Goal: Find specific page/section: Find specific page/section

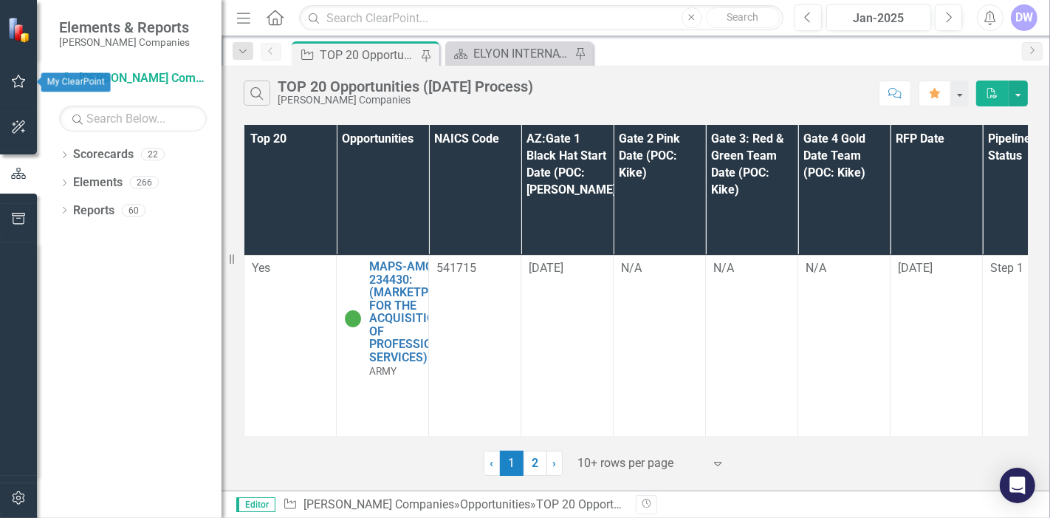
click at [25, 84] on icon "button" at bounding box center [19, 81] width 16 height 12
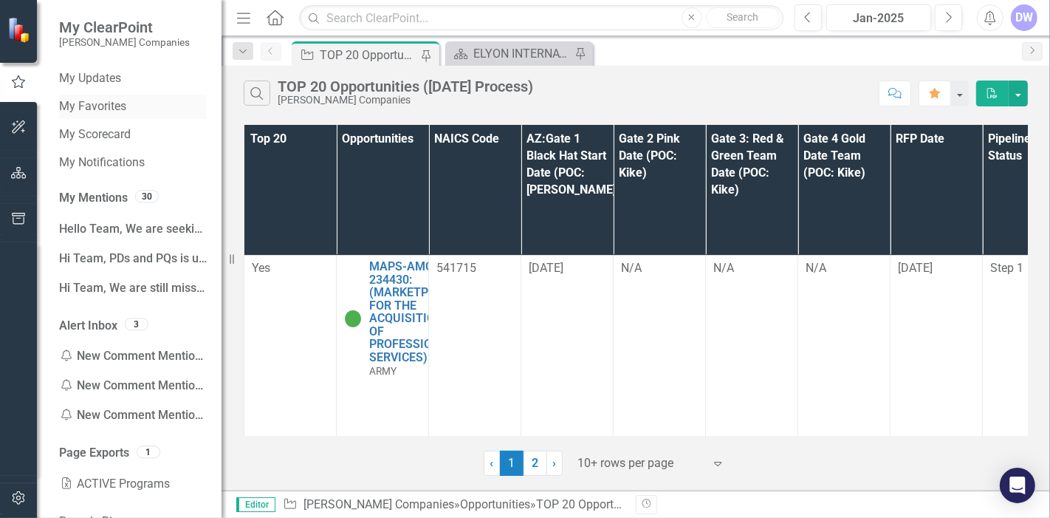
click at [109, 111] on link "My Favorites" at bounding box center [133, 106] width 148 height 17
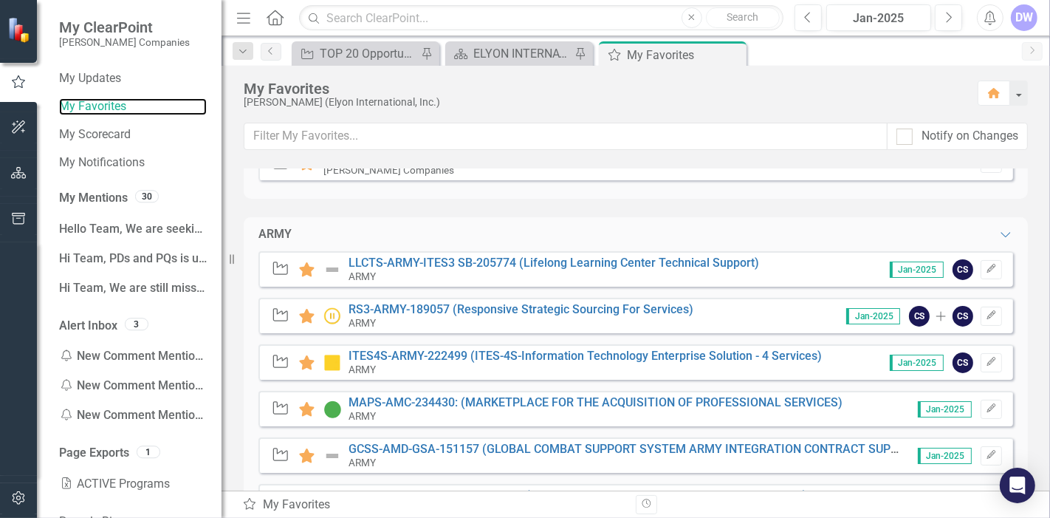
scroll to position [246, 0]
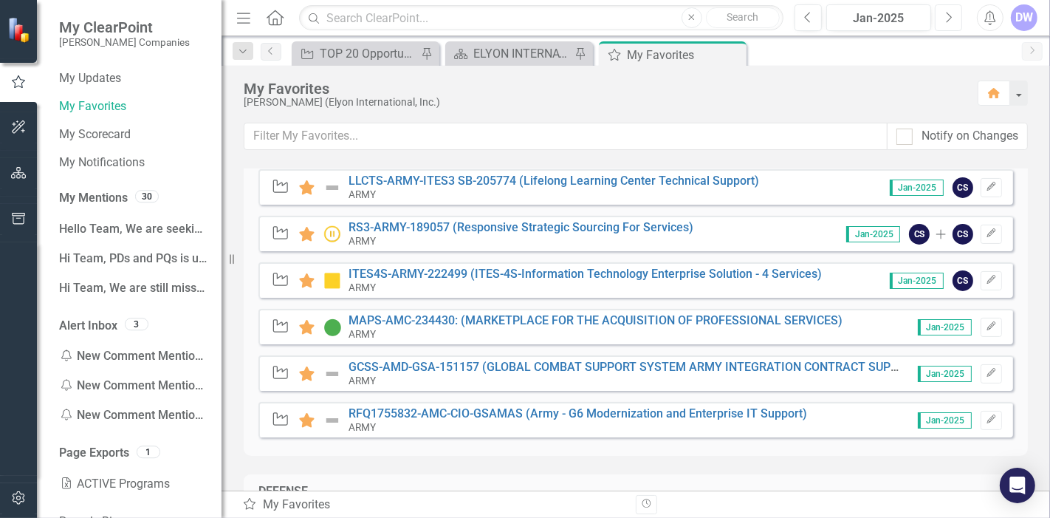
click at [955, 20] on button "Next" at bounding box center [948, 17] width 27 height 27
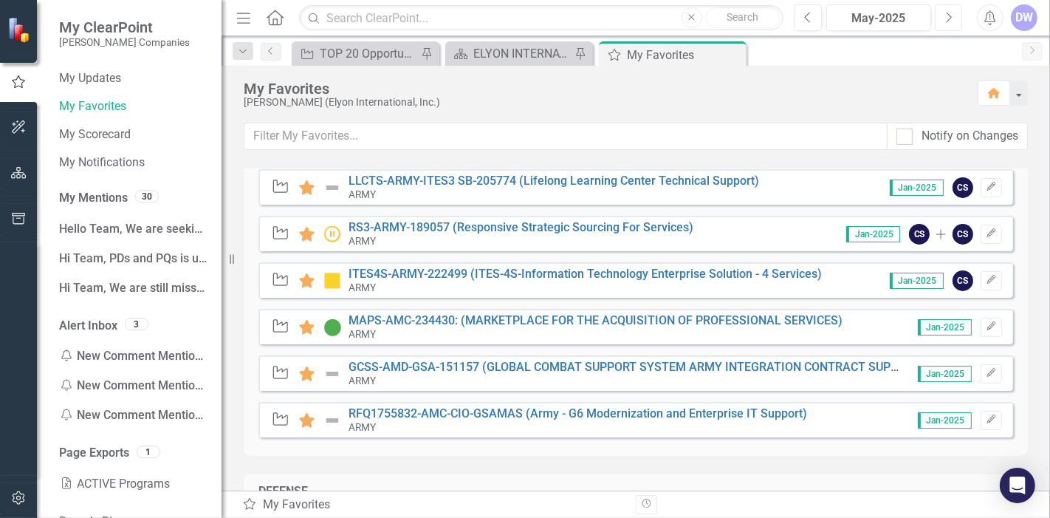
click at [955, 20] on button "Next" at bounding box center [948, 17] width 27 height 27
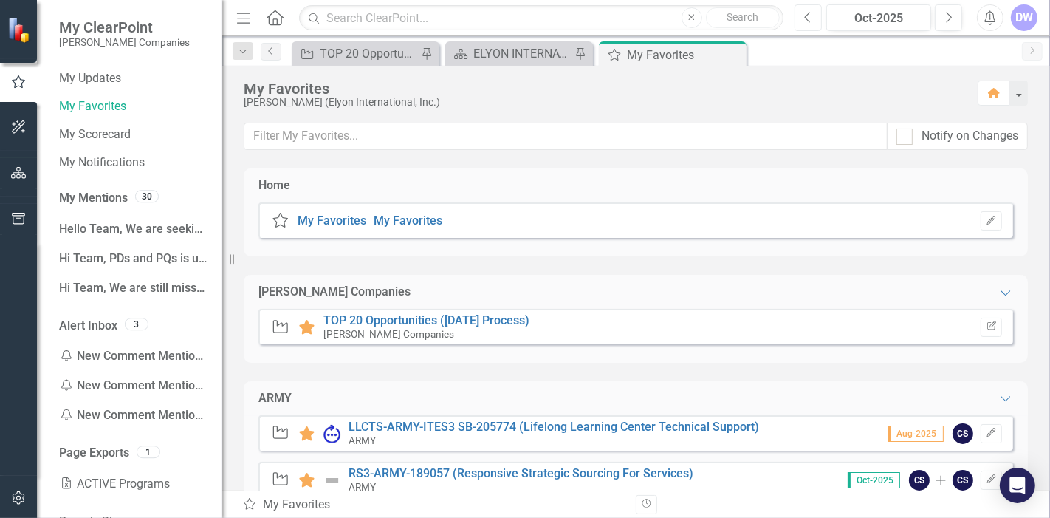
click at [814, 24] on button "Previous" at bounding box center [807, 17] width 27 height 27
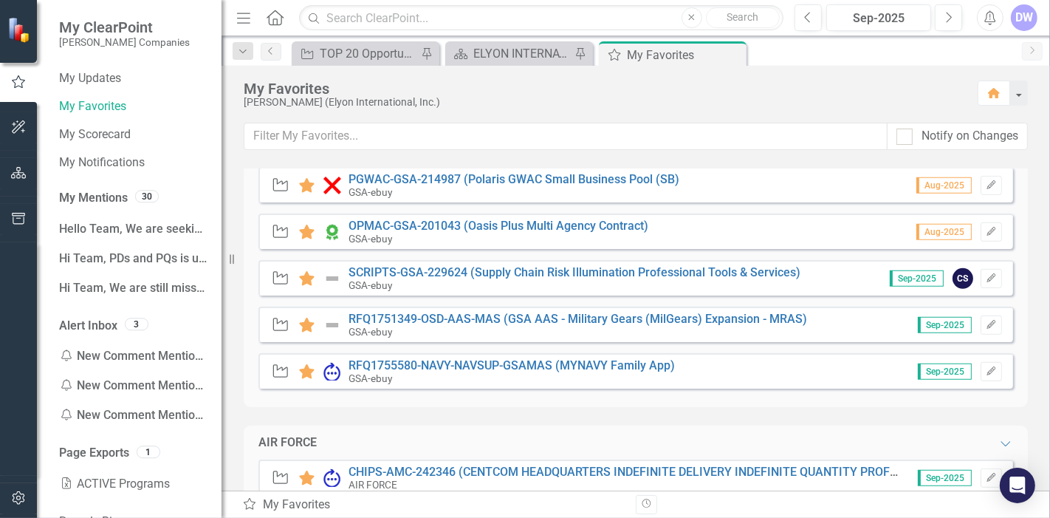
scroll to position [820, 0]
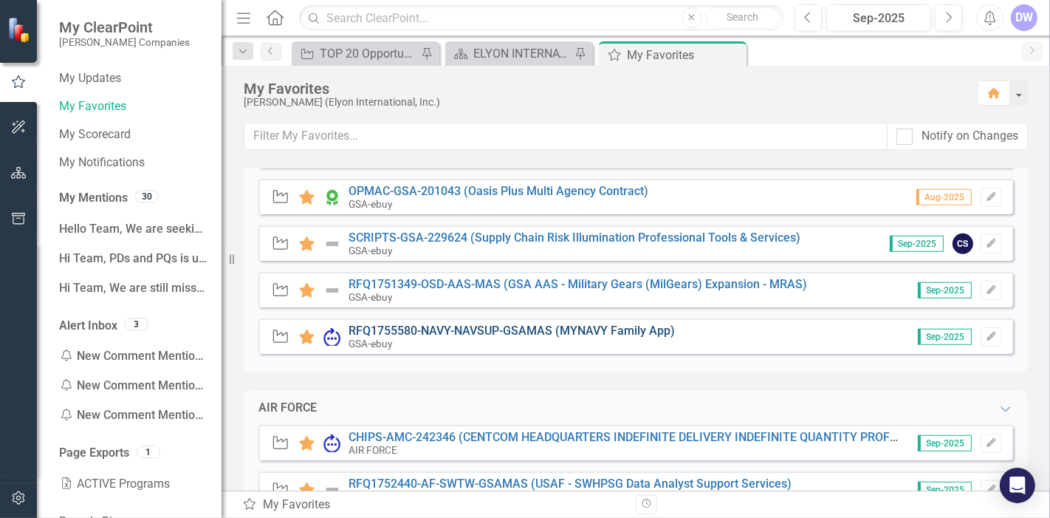
click at [449, 324] on link "RFQ1755580-NAVY-NAVSUP-GSAMAS (MYNAVY Family App)" at bounding box center [511, 330] width 326 height 14
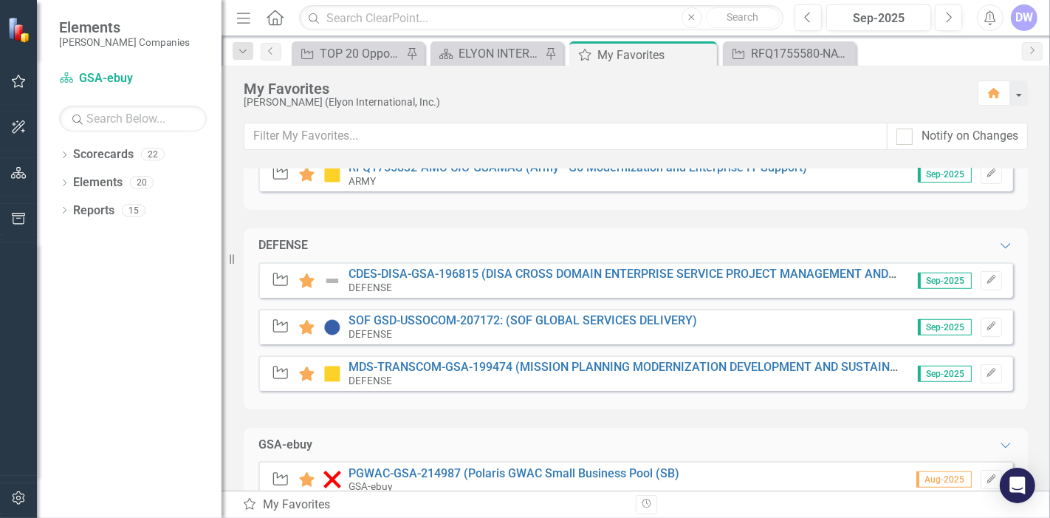
scroll to position [738, 0]
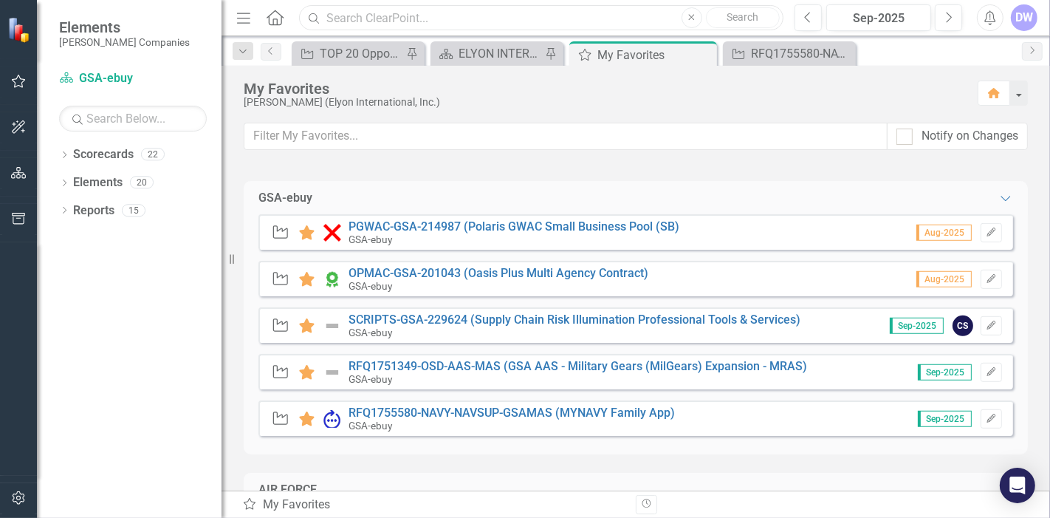
click at [391, 8] on input "text" at bounding box center [541, 18] width 484 height 26
paste input "247190"
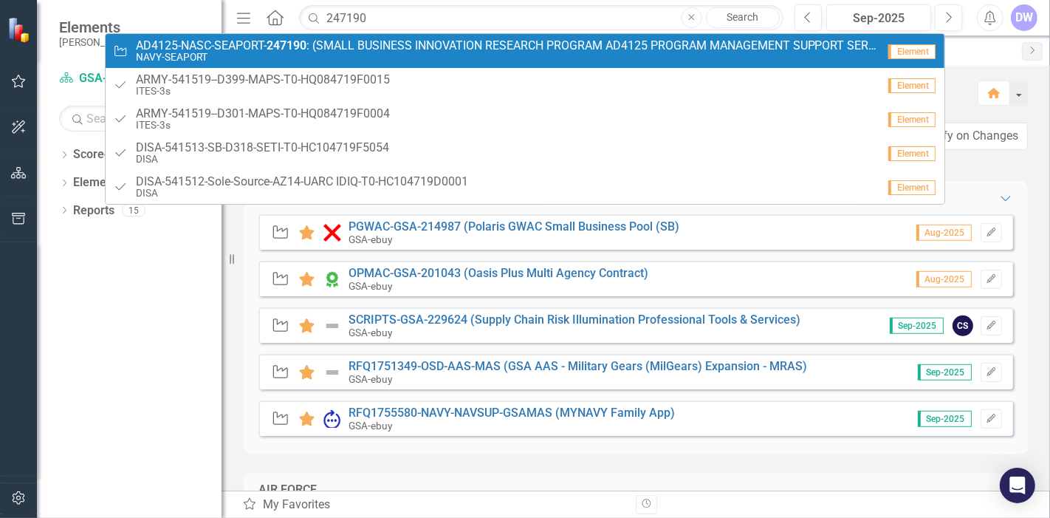
click at [357, 45] on span "AD4125-NASC-SEAPORT- 247190 : (SMALL BUSINESS INNOVATION RESEARCH PROGRAM AD412…" at bounding box center [506, 45] width 741 height 13
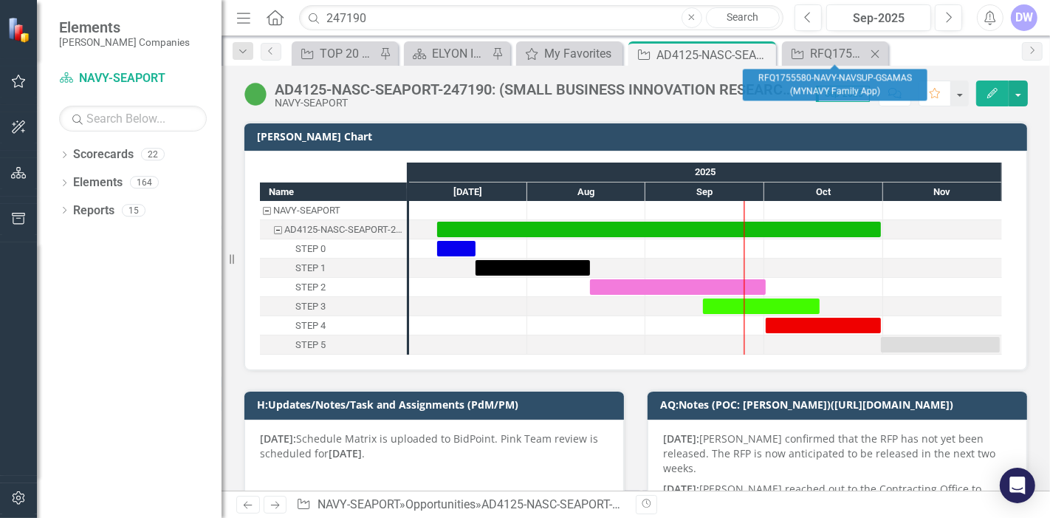
click at [867, 44] on div "Close" at bounding box center [875, 53] width 18 height 18
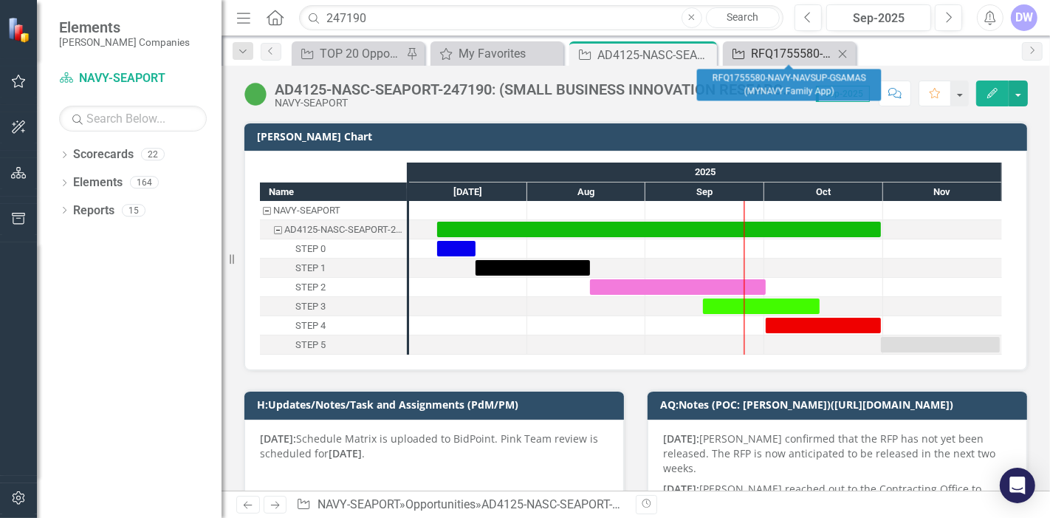
click at [793, 49] on div "RFQ1755580-NAVY-NAVSUP-GSAMAS (MYNAVY Family App)" at bounding box center [792, 53] width 83 height 18
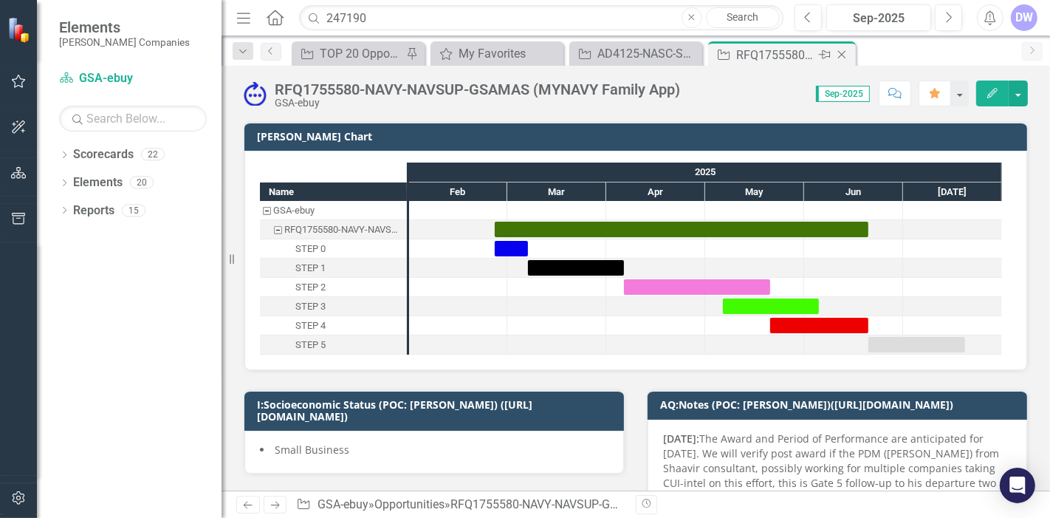
click at [839, 55] on icon at bounding box center [842, 55] width 8 height 8
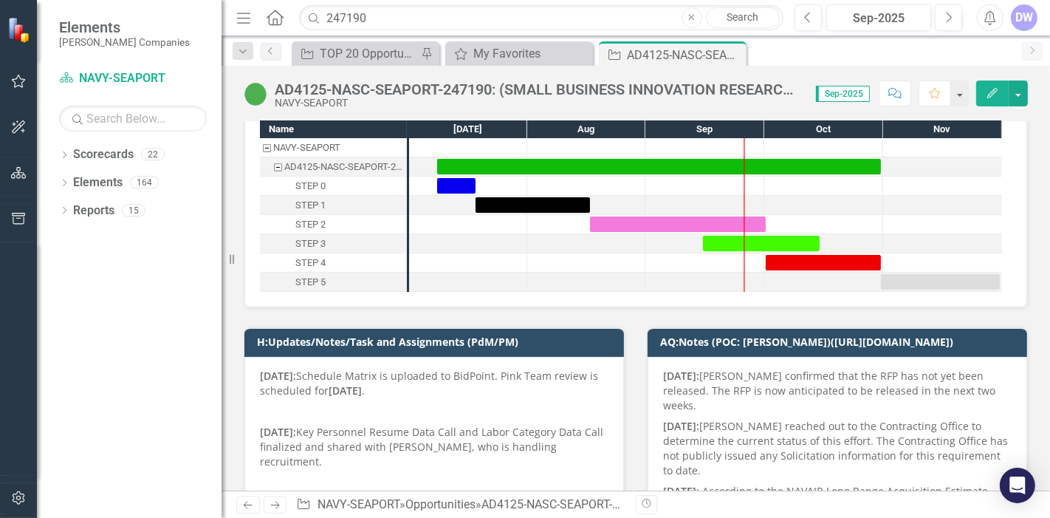
scroll to position [82, 0]
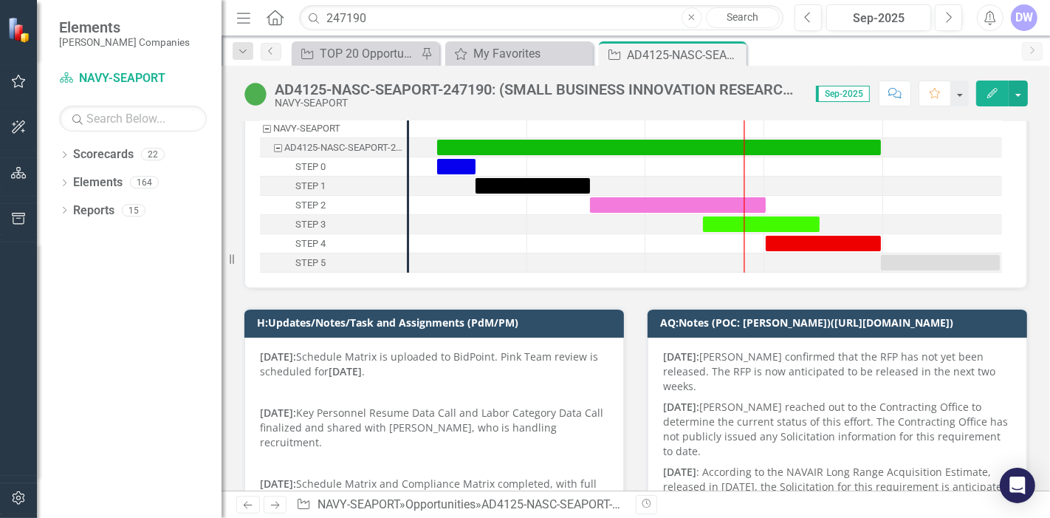
drag, startPoint x: 734, startPoint y: 54, endPoint x: 544, endPoint y: 20, distance: 192.8
click at [0, 0] on icon "Close" at bounding box center [0, 0] width 0 height 0
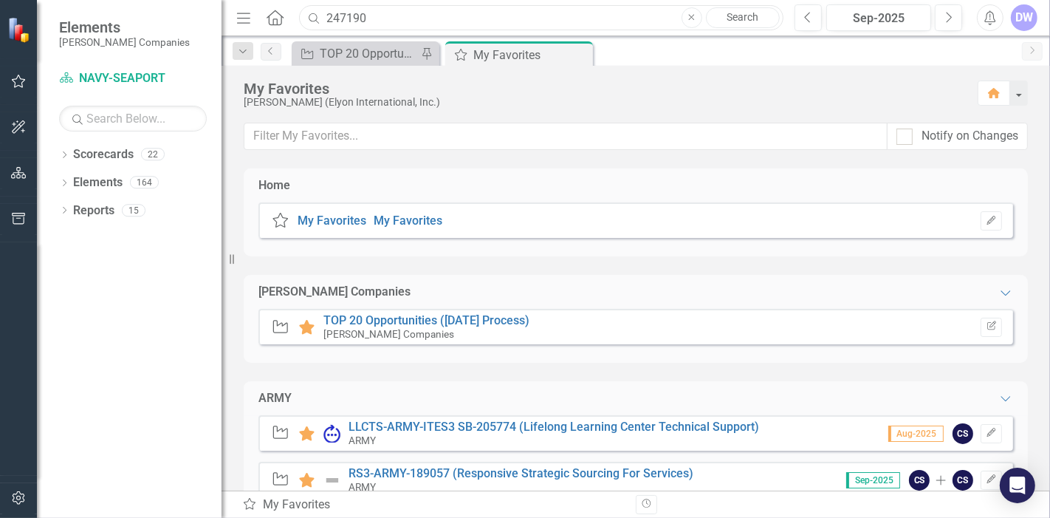
click at [544, 20] on input "247190" at bounding box center [541, 18] width 484 height 26
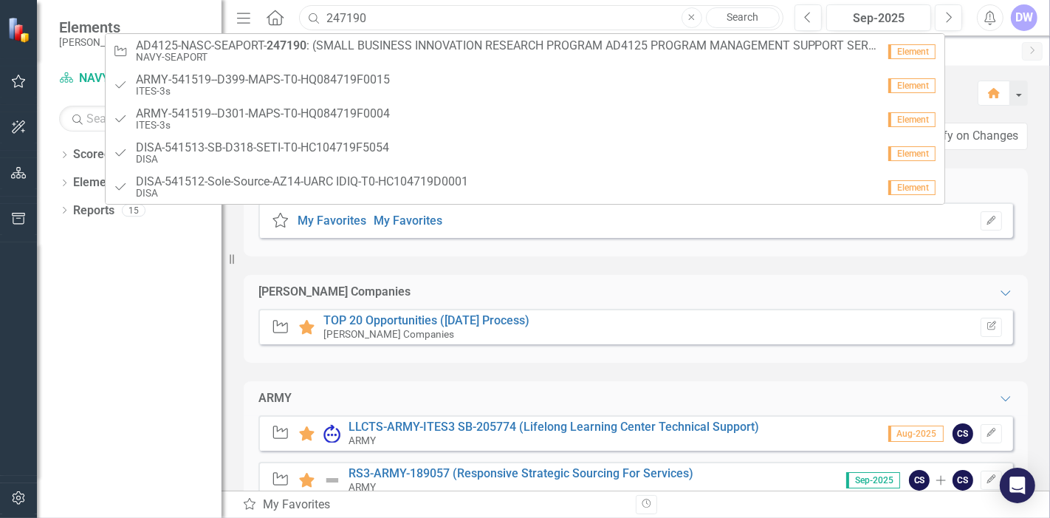
paste input "0845"
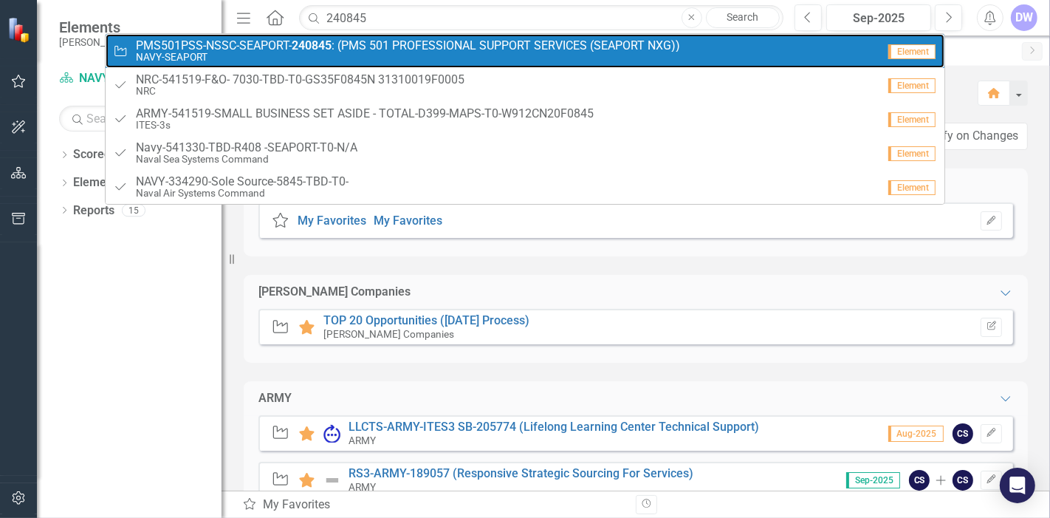
drag, startPoint x: 407, startPoint y: 48, endPoint x: 560, endPoint y: 2, distance: 160.2
click at [407, 48] on span "PMS501PSS-NSSC-SEAPORT- 240845 : (PMS 501 PROFESSIONAL SUPPORT SERVICES (SEAPOR…" at bounding box center [408, 45] width 544 height 13
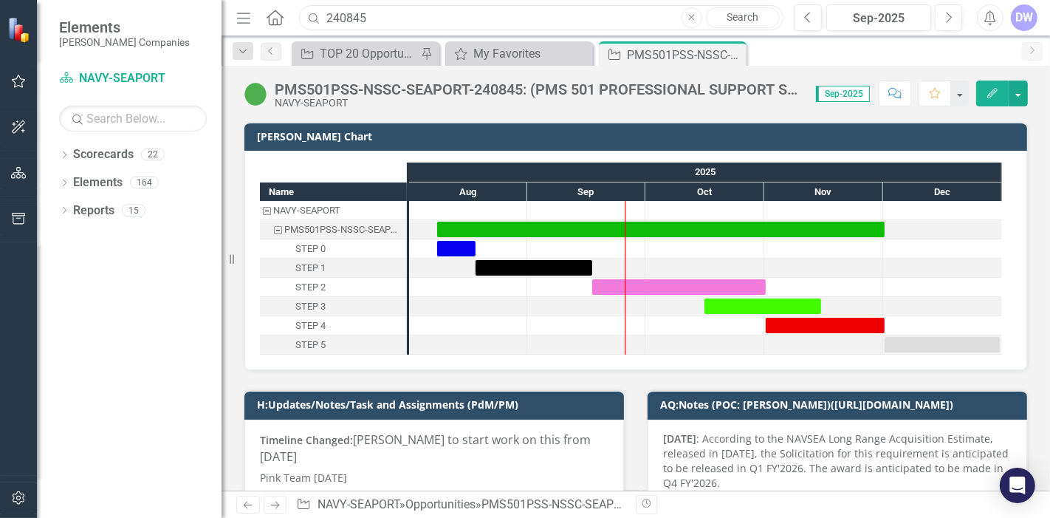
click at [481, 22] on input "240845" at bounding box center [541, 18] width 484 height 26
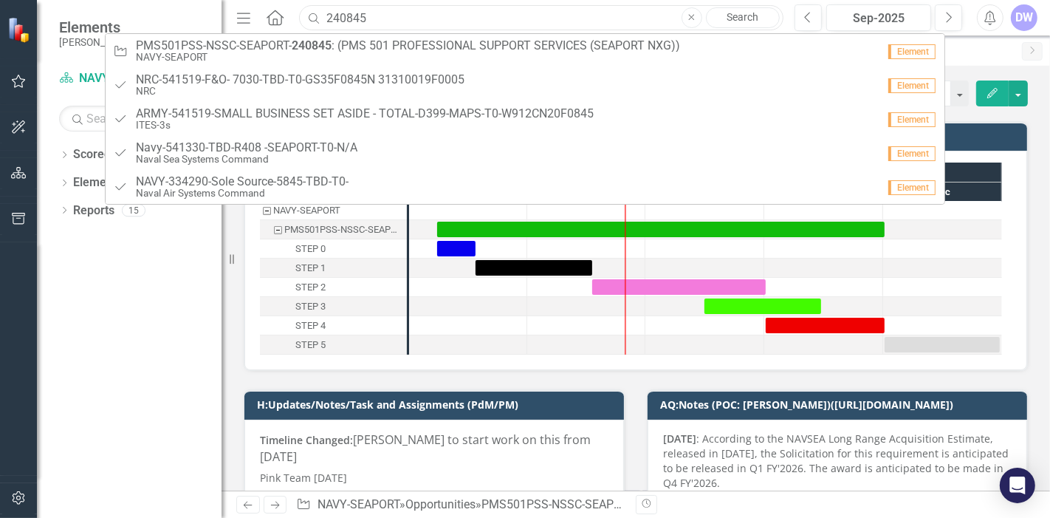
paste input "34430"
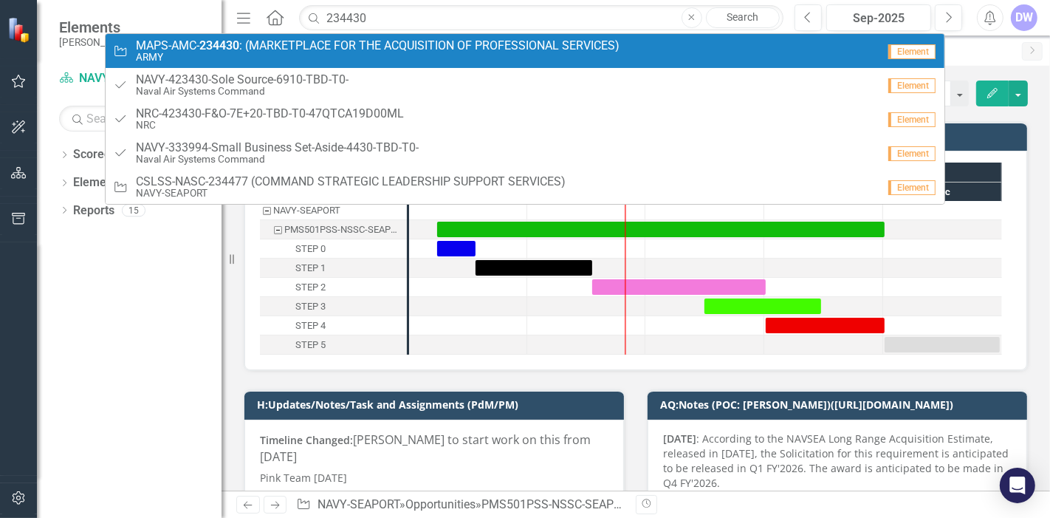
click at [470, 49] on span "MAPS-AMC- 234430 : (MARKETPLACE FOR THE ACQUISITION OF PROFESSIONAL SERVICES)" at bounding box center [378, 45] width 484 height 13
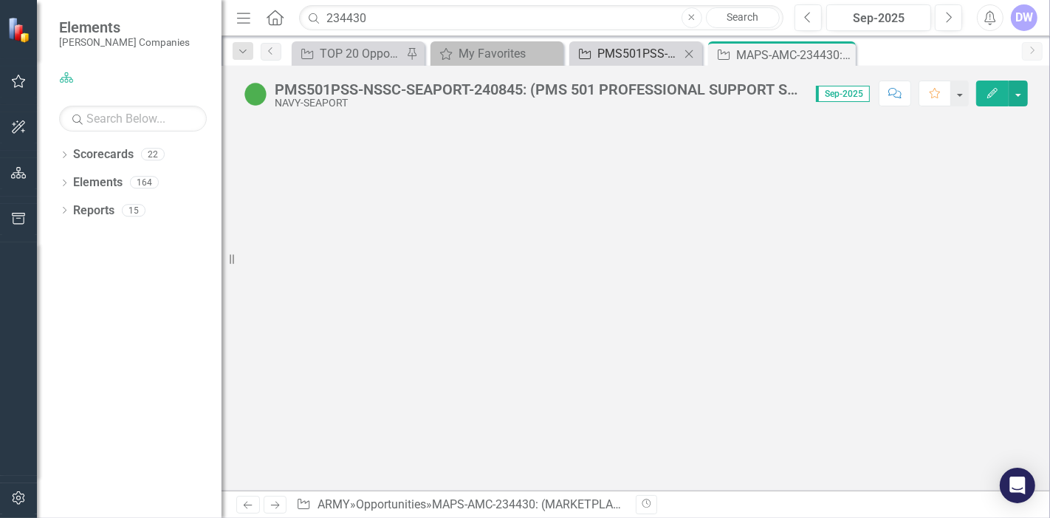
click at [656, 51] on div "PMS501PSS-NSSC-SEAPORT-240845: (PMS 501 PROFESSIONAL SUPPORT SERVICES (SEAPORT …" at bounding box center [638, 53] width 83 height 18
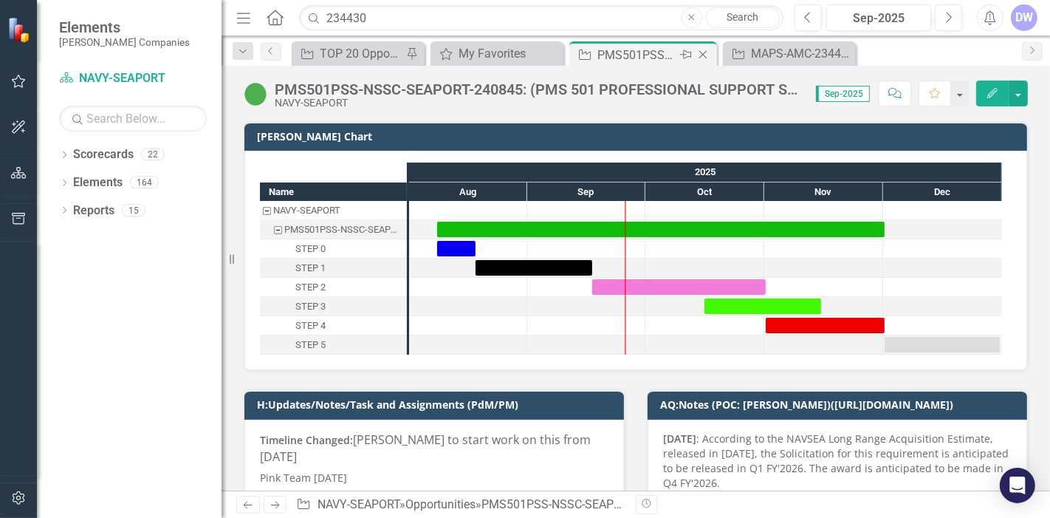
click at [666, 54] on div "PMS501PSS-NSSC-SEAPORT-240845: (PMS 501 PROFESSIONAL SUPPORT SERVICES (SEAPORT …" at bounding box center [636, 55] width 79 height 18
click at [704, 52] on icon "Close" at bounding box center [702, 55] width 15 height 12
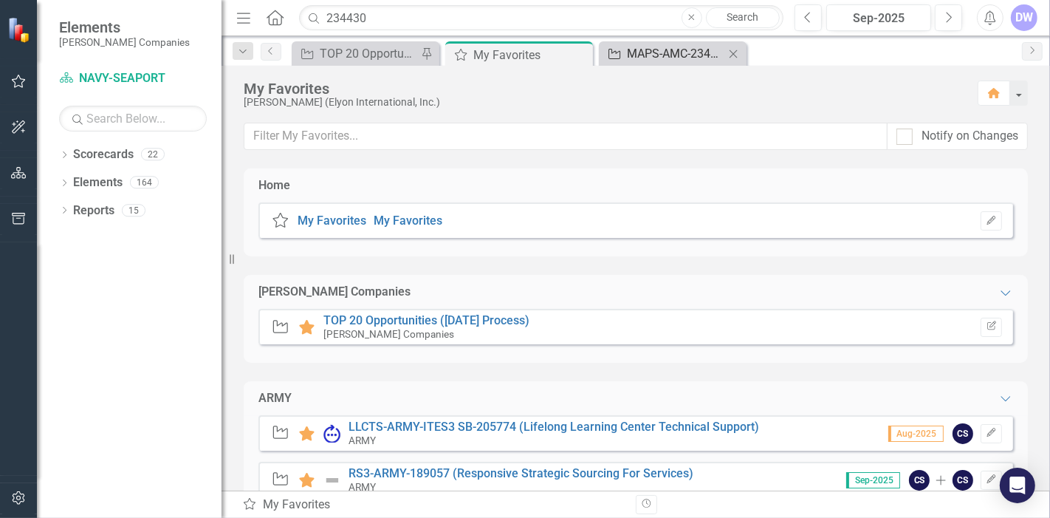
click at [661, 58] on div "MAPS-AMC-234430: (MARKETPLACE FOR THE ACQUISITION OF PROFESSIONAL SERVICES)" at bounding box center [675, 53] width 97 height 18
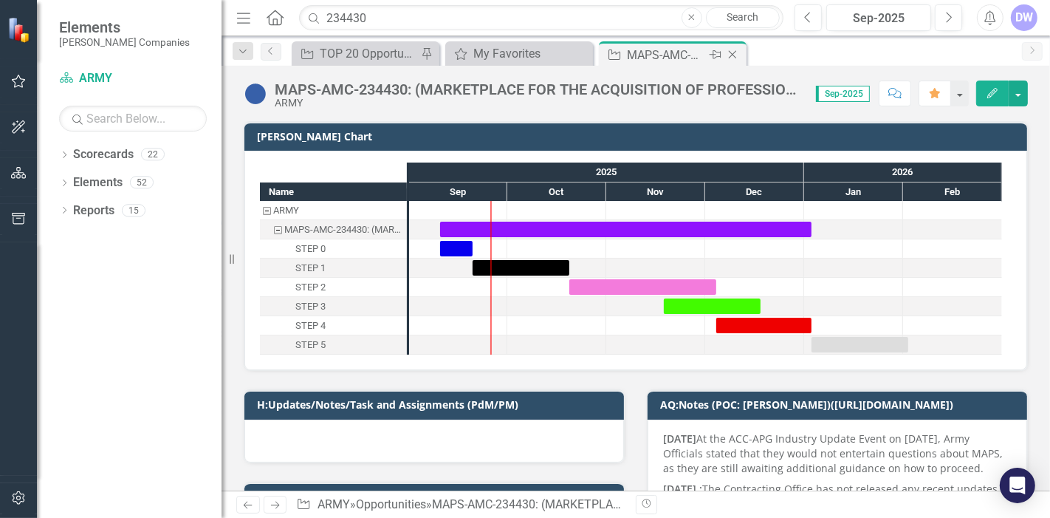
click at [731, 53] on icon at bounding box center [733, 55] width 8 height 8
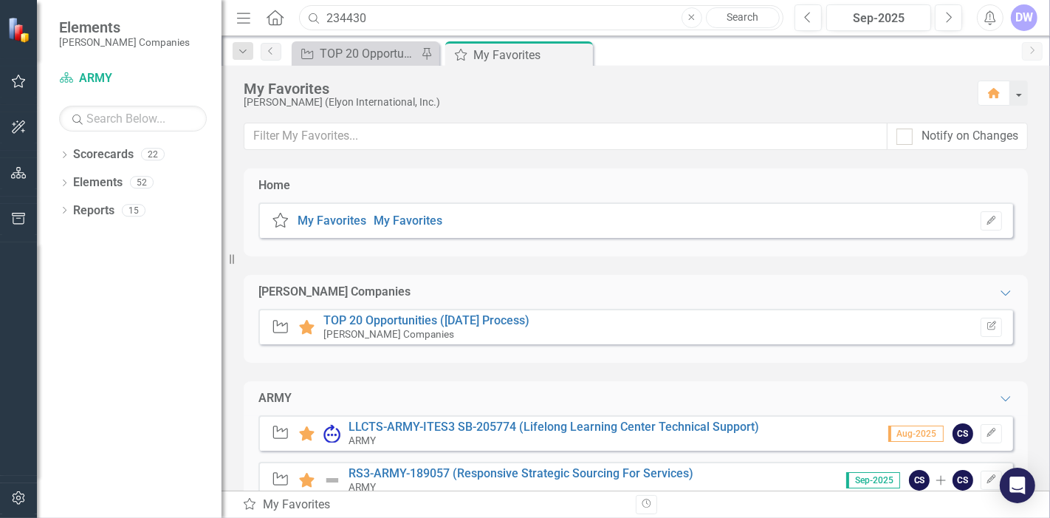
click at [589, 21] on input "234430" at bounding box center [541, 18] width 484 height 26
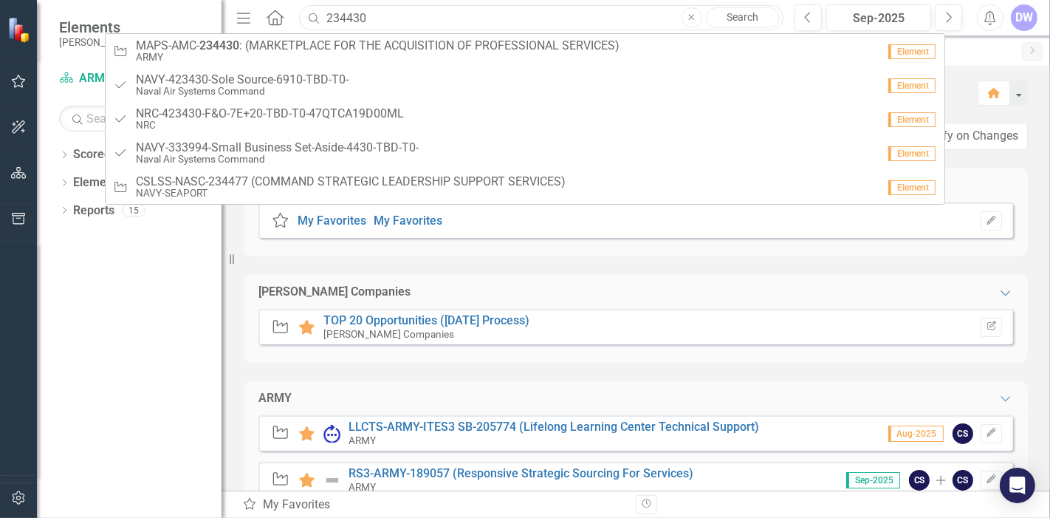
paste input "54627"
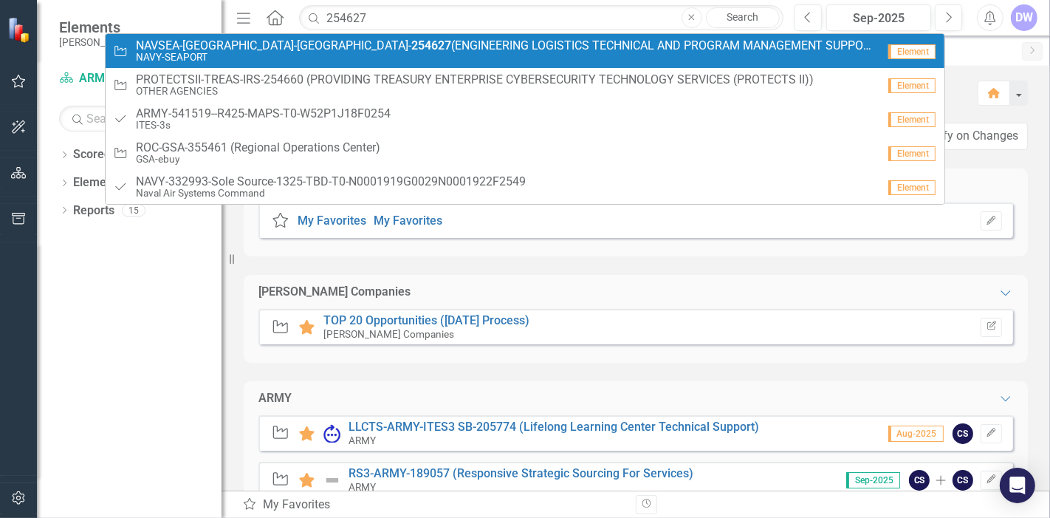
click at [512, 46] on span "NAVSEA-NSWC-SEAPORT- 254627 (ENGINEERING LOGISTICS TECHNICAL AND PROGRAM MANAGE…" at bounding box center [506, 45] width 741 height 13
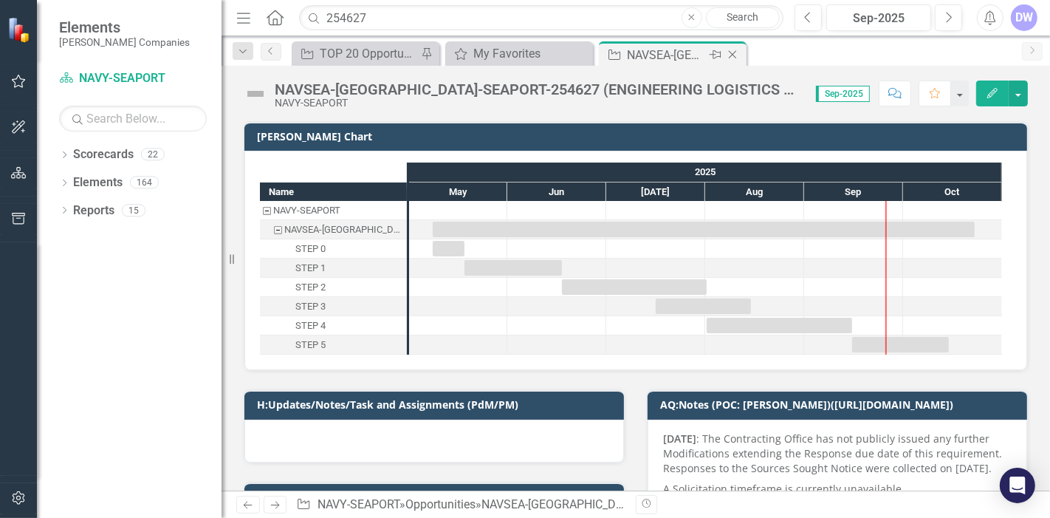
click at [732, 52] on icon "Close" at bounding box center [732, 55] width 15 height 12
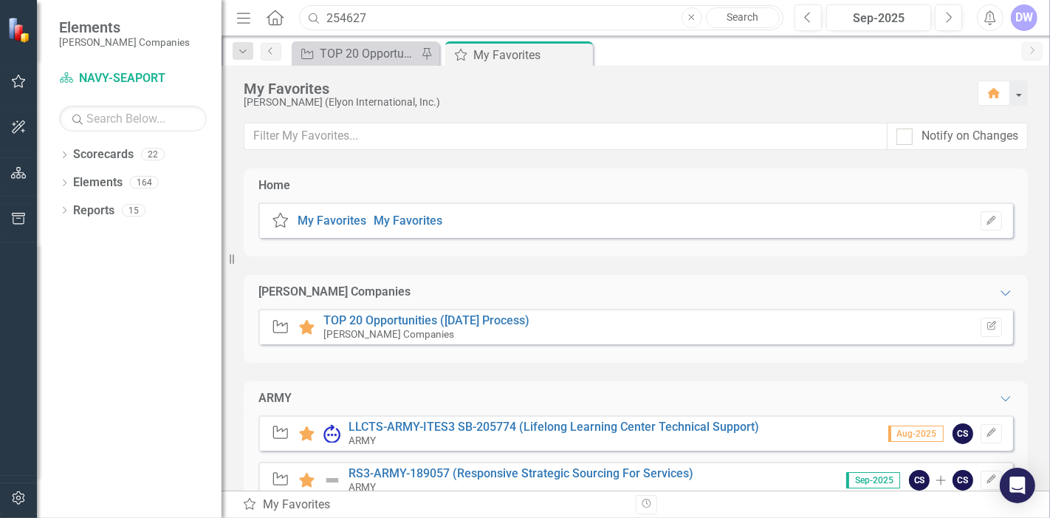
click at [575, 16] on input "254627" at bounding box center [541, 18] width 484 height 26
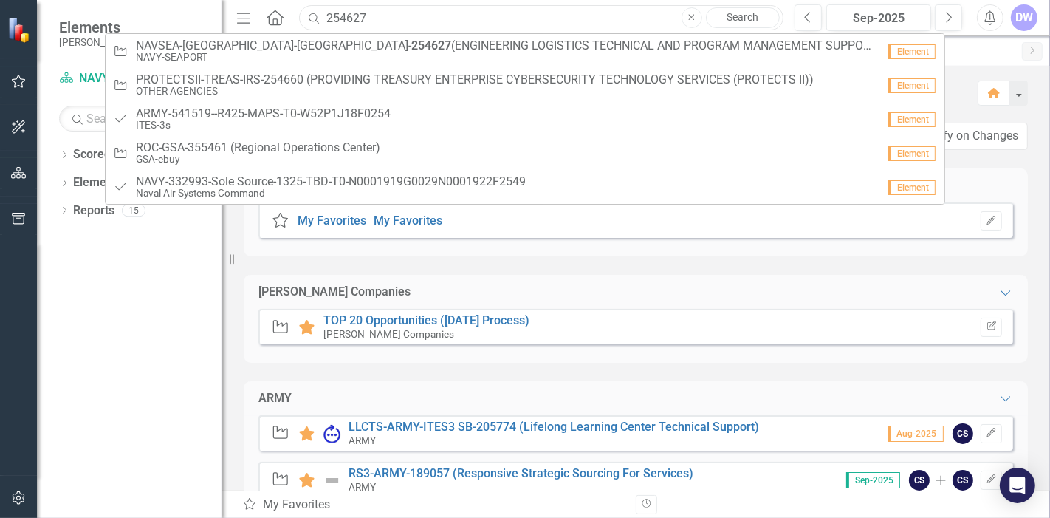
paste input "RFQ1755832"
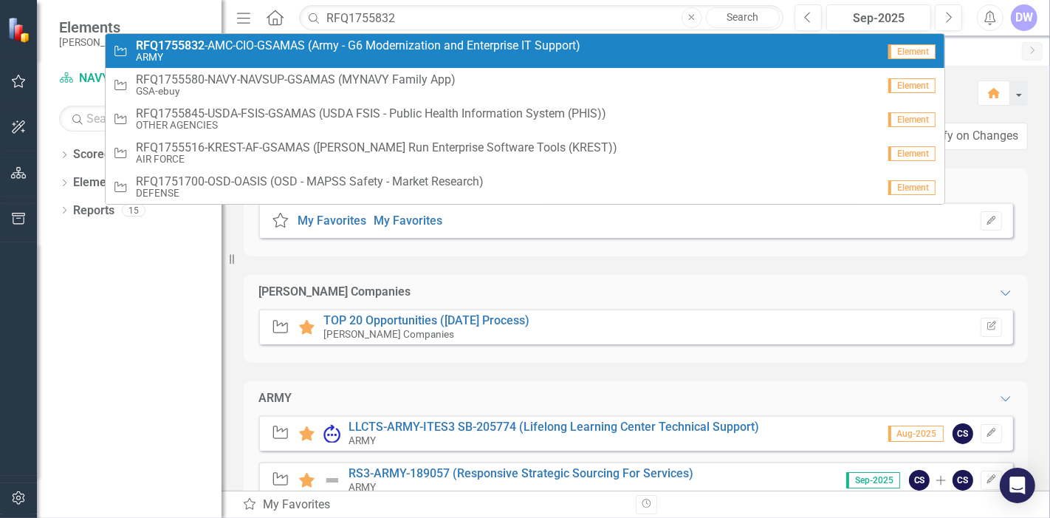
click at [470, 45] on span "RFQ1755832 -AMC-CIO-GSAMAS (Army - G6 Modernization and Enterprise IT Support)" at bounding box center [358, 45] width 444 height 13
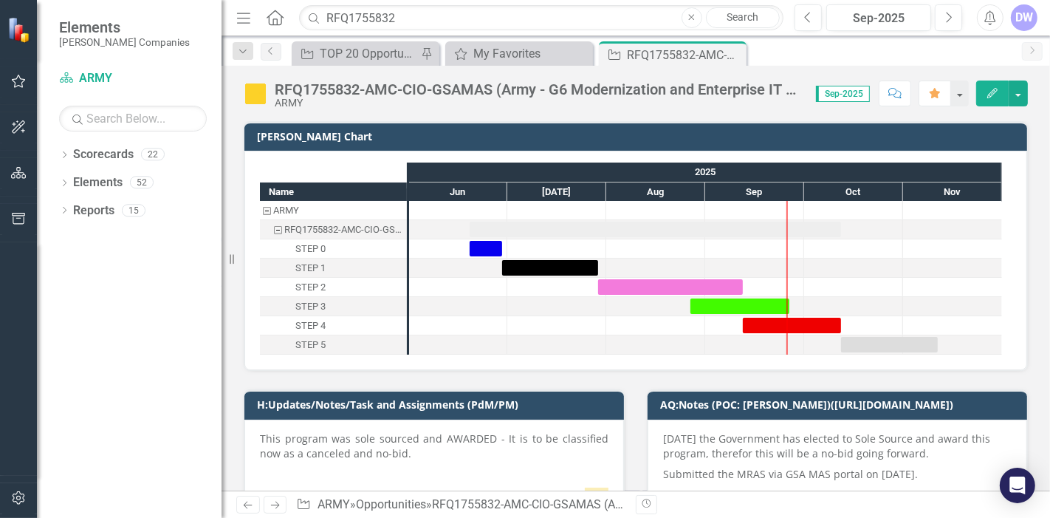
scroll to position [82, 0]
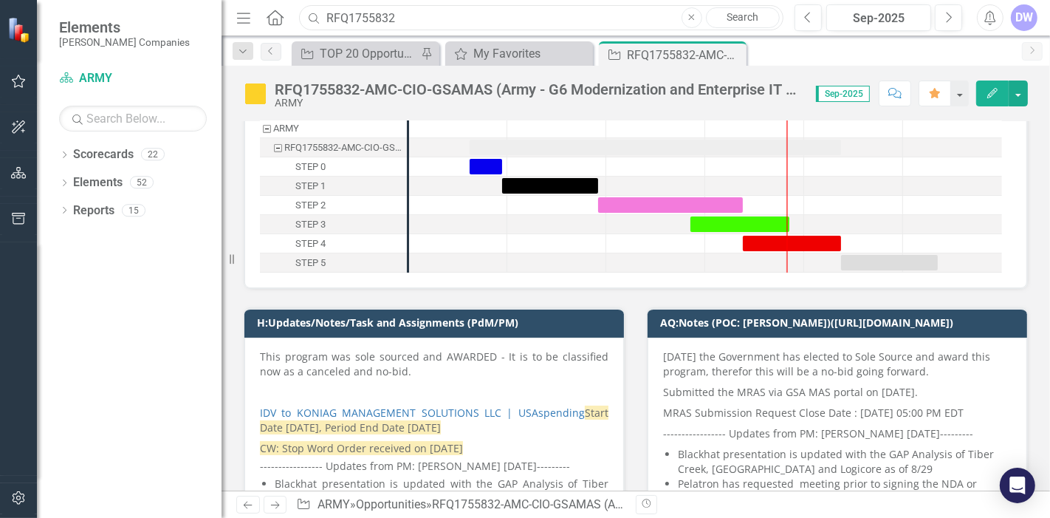
click at [408, 16] on input "RFQ1755832" at bounding box center [541, 18] width 484 height 26
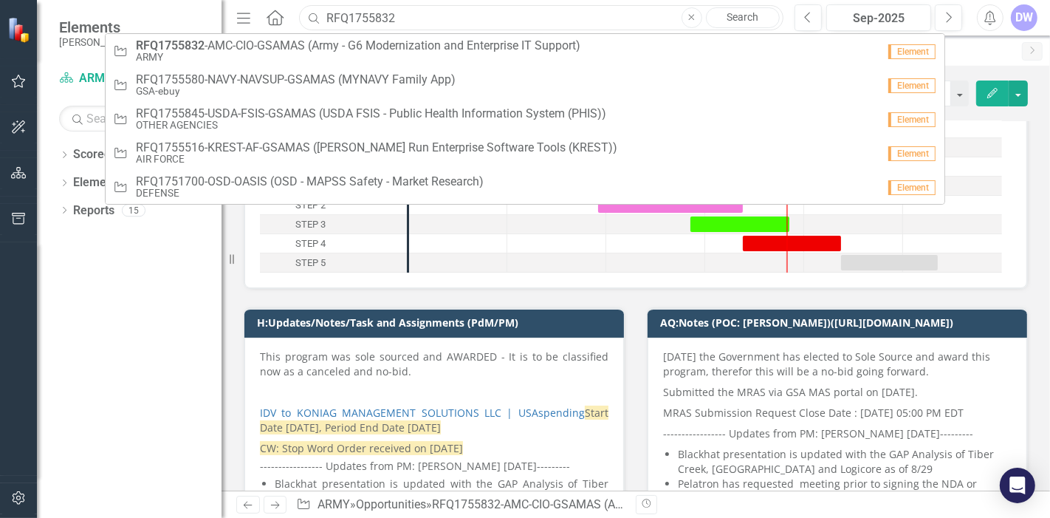
paste input "253956"
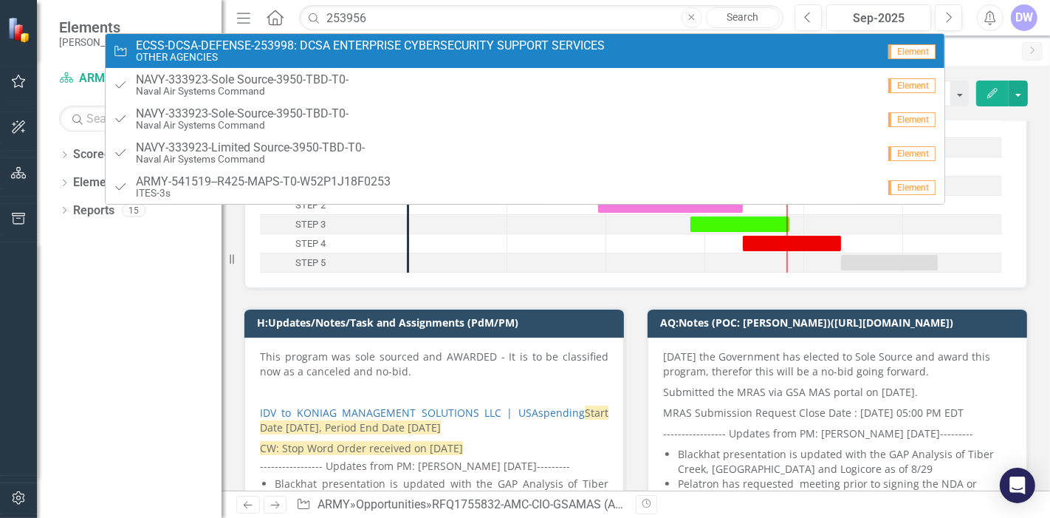
click at [400, 50] on span "ECSS-DCSA-DEFENSE-253998: DCSA ENTERPRISE CYBERSECURITY SUPPORT SERVICES" at bounding box center [370, 45] width 469 height 13
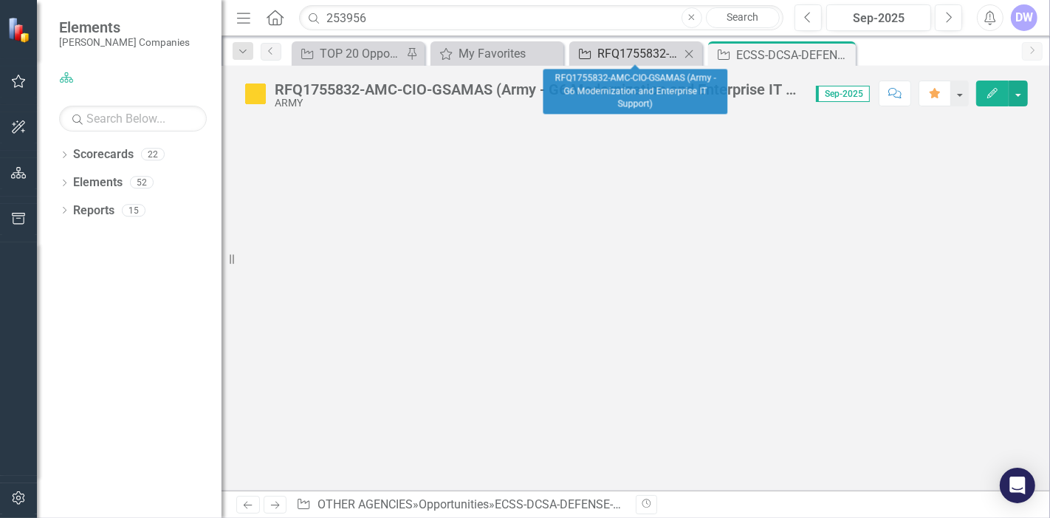
click at [665, 53] on div "RFQ1755832-AMC-CIO-GSAMAS (Army - G6 Modernization and Enterprise IT Support)" at bounding box center [638, 53] width 83 height 18
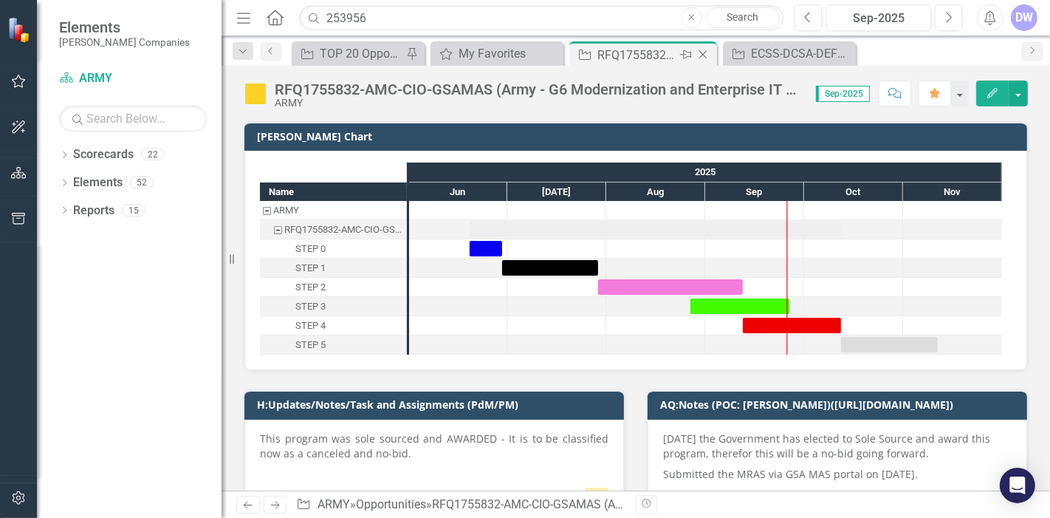
click at [630, 59] on div "RFQ1755832-AMC-CIO-GSAMAS (Army - G6 Modernization and Enterprise IT Support)" at bounding box center [636, 55] width 79 height 18
click at [704, 55] on icon "Close" at bounding box center [702, 55] width 15 height 12
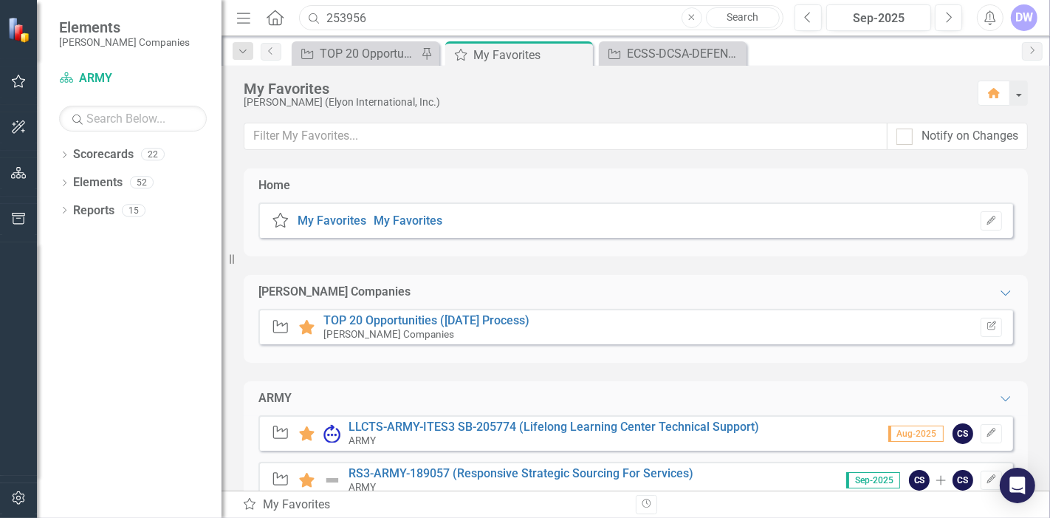
click at [486, 15] on input "253956" at bounding box center [541, 18] width 484 height 26
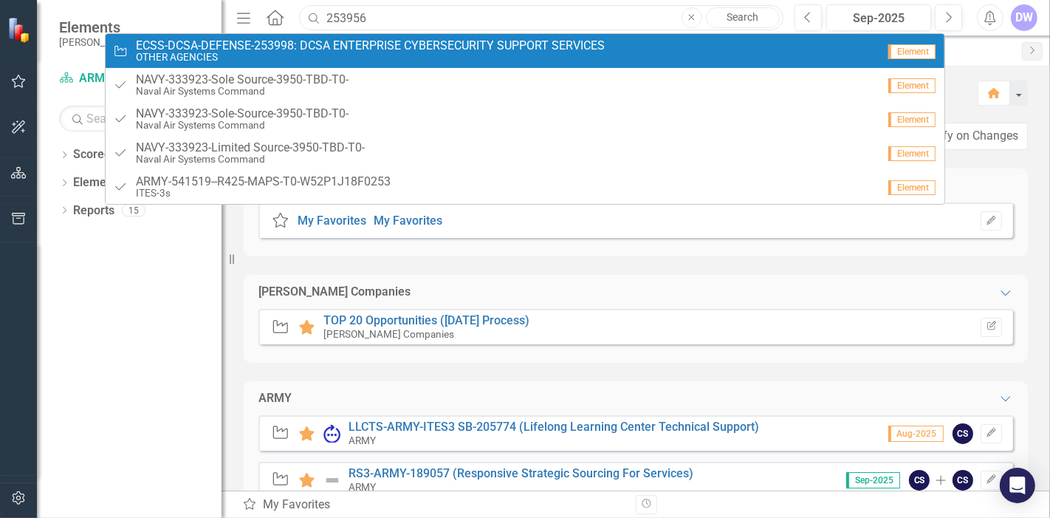
click at [628, 13] on input "253956" at bounding box center [541, 18] width 484 height 26
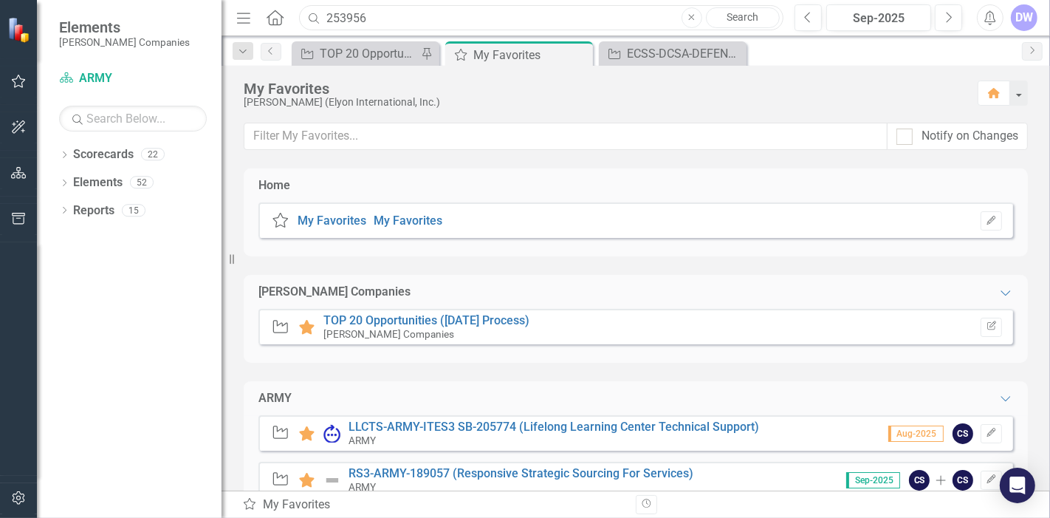
click at [628, 13] on input "253956" at bounding box center [541, 18] width 484 height 26
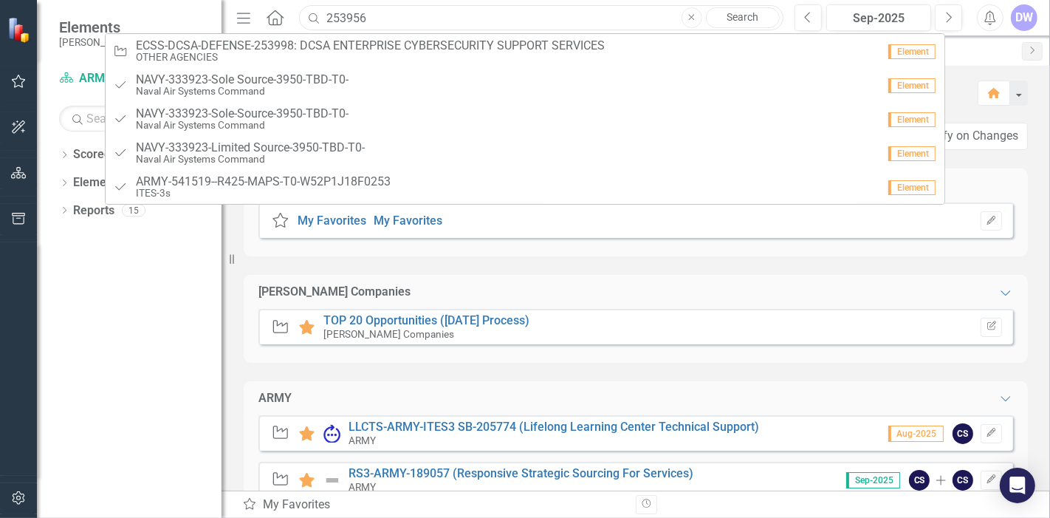
paste input "RFQ1755832"
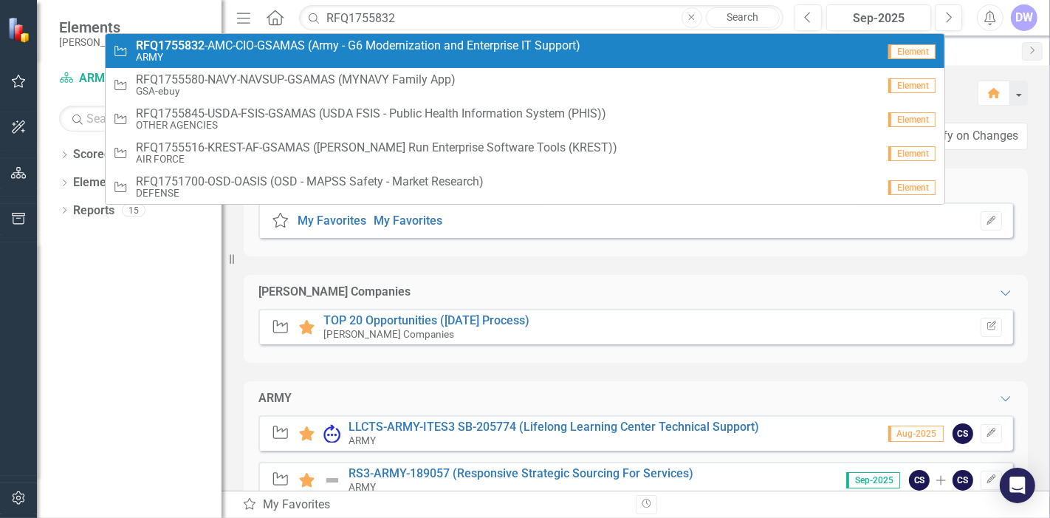
click at [515, 55] on small "ARMY" at bounding box center [358, 57] width 444 height 11
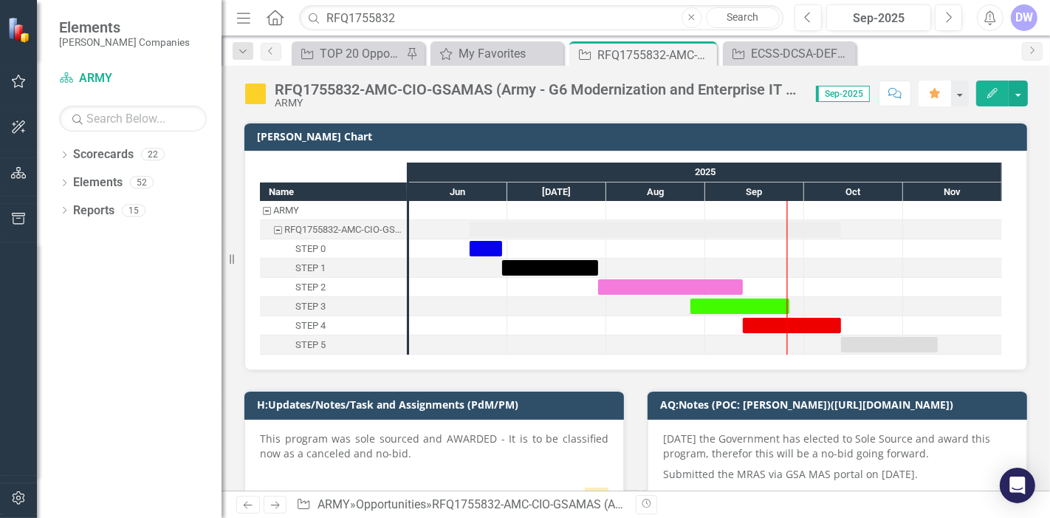
click at [938, 90] on icon "button" at bounding box center [934, 93] width 10 height 10
click at [704, 53] on icon at bounding box center [703, 55] width 8 height 8
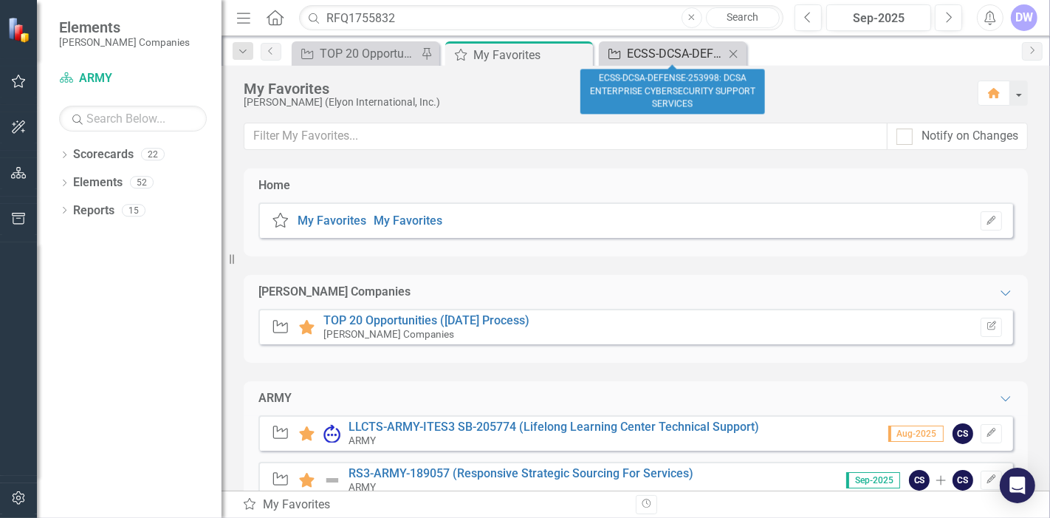
click at [704, 53] on div "ECSS-DCSA-DEFENSE-253998: DCSA ENTERPRISE CYBERSECURITY SUPPORT SERVICES" at bounding box center [675, 53] width 97 height 18
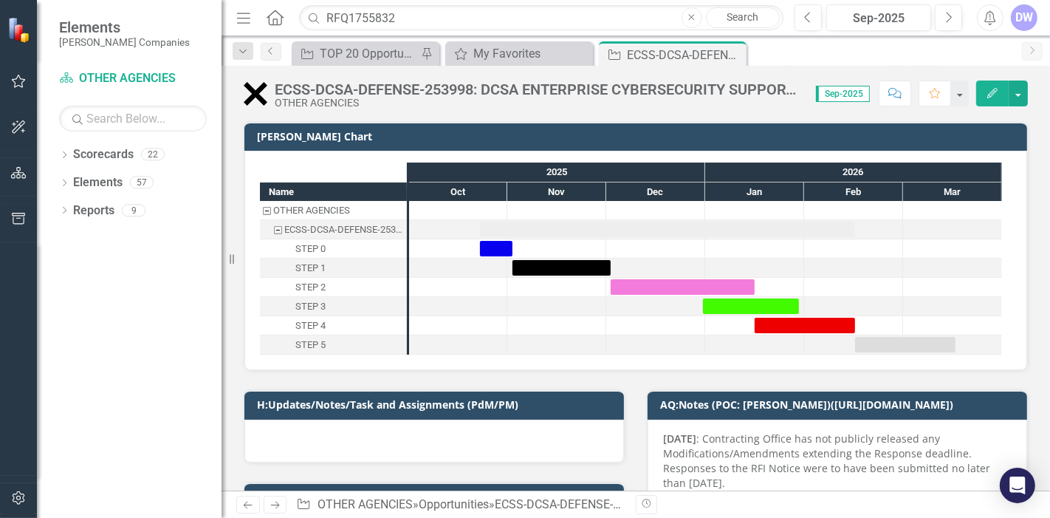
click at [459, 114] on div "ECSS-DCSA-DEFENSE-253998: DCSA ENTERPRISE CYBERSECURITY SUPPORT SERVICES OTHER …" at bounding box center [635, 278] width 828 height 425
click at [736, 54] on icon "Close" at bounding box center [732, 55] width 15 height 12
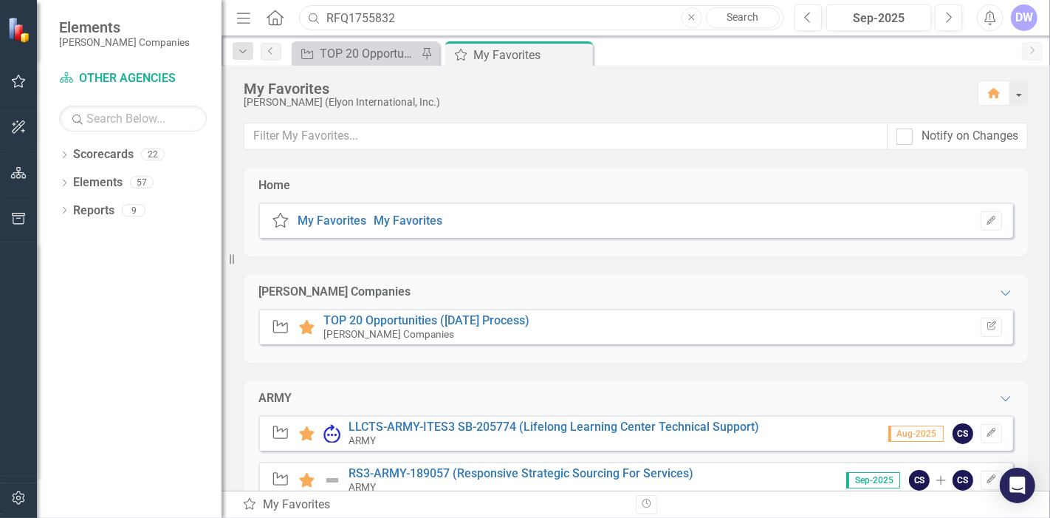
click at [542, 16] on input "RFQ1755832" at bounding box center [541, 18] width 484 height 26
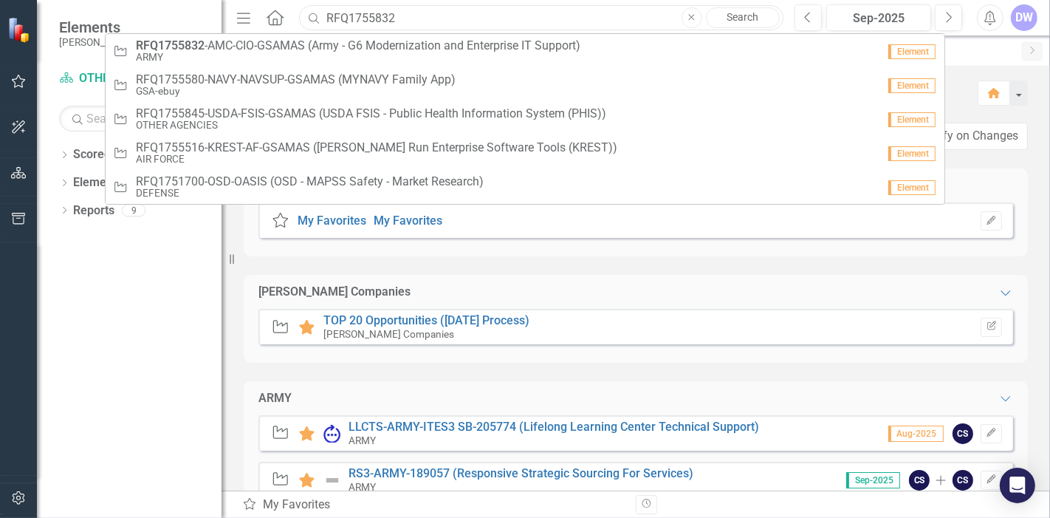
paste input "253956"
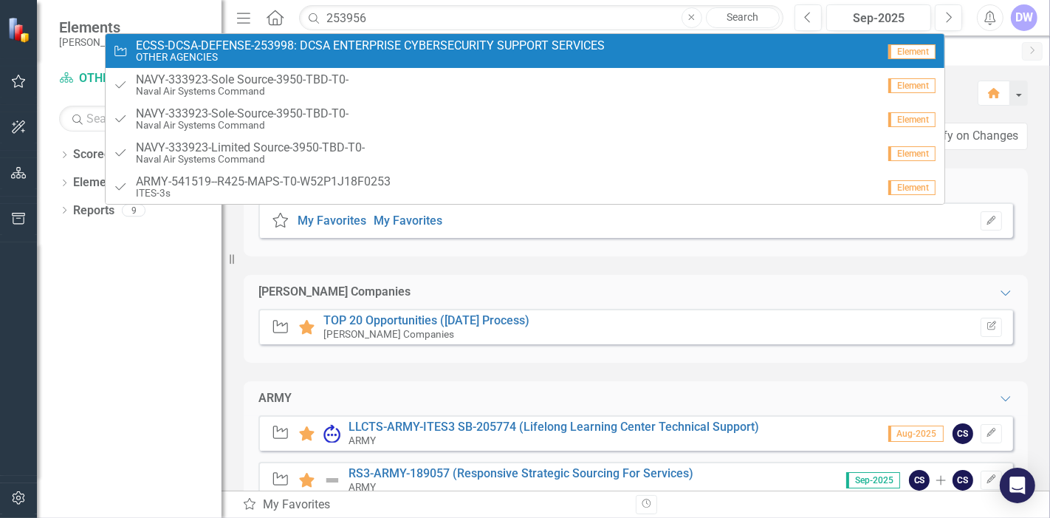
click at [399, 43] on span "ECSS-DCSA-DEFENSE-253998: DCSA ENTERPRISE CYBERSECURITY SUPPORT SERVICES" at bounding box center [370, 45] width 469 height 13
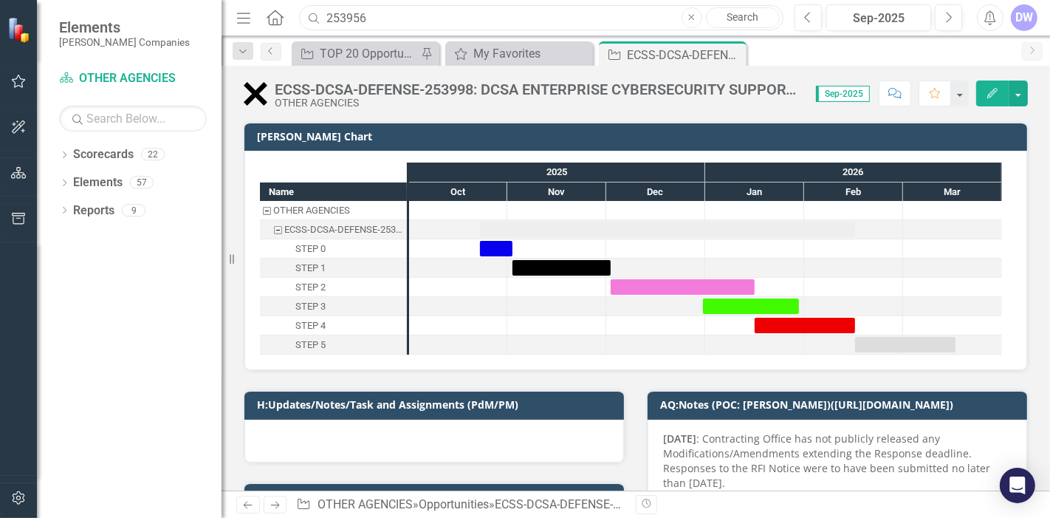
click at [406, 15] on input "253956" at bounding box center [541, 18] width 484 height 26
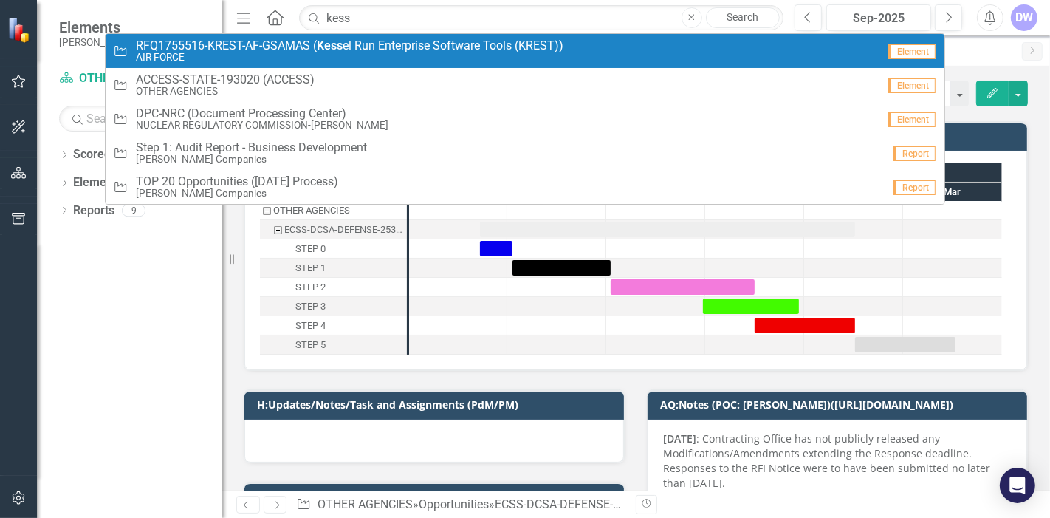
click at [387, 47] on span "RFQ1755516-KREST-AF-GSAMAS ( Kess el Run Enterprise Software Tools (KREST))" at bounding box center [349, 45] width 427 height 13
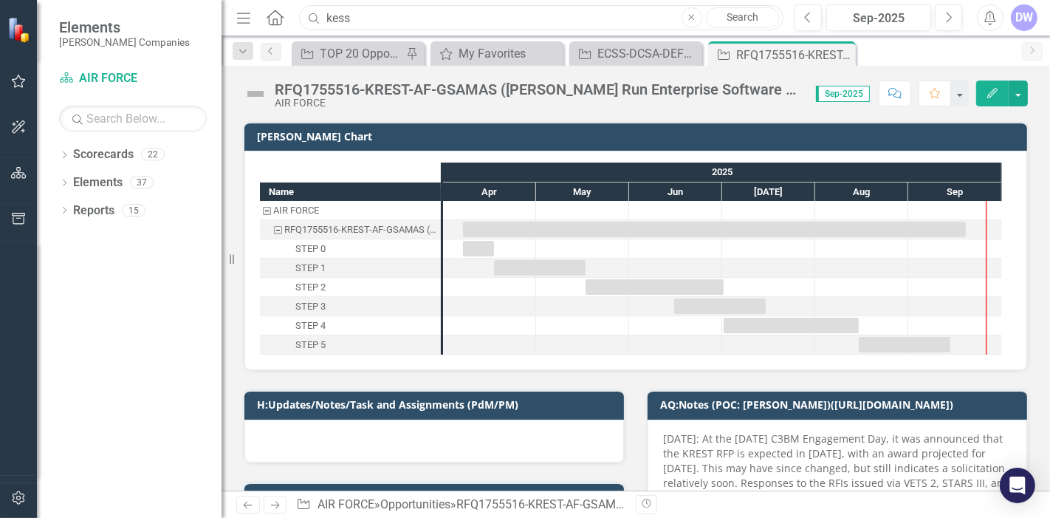
click at [418, 16] on input "kess" at bounding box center [541, 18] width 484 height 26
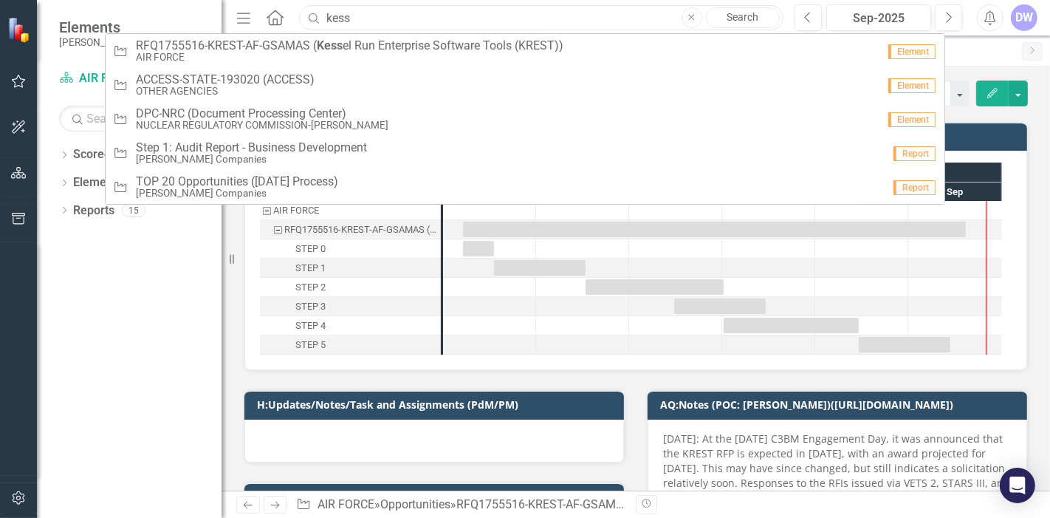
click at [418, 16] on input "kess" at bounding box center [541, 18] width 484 height 26
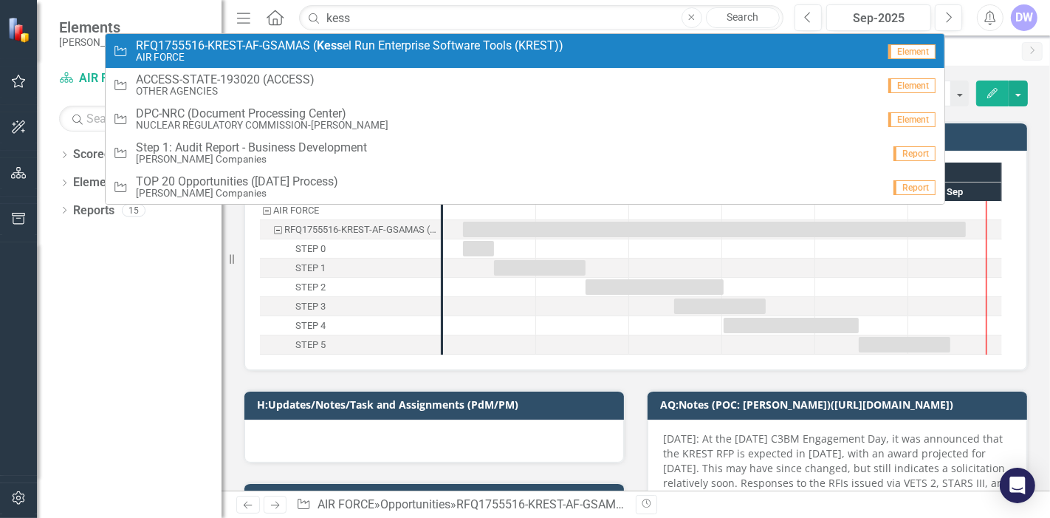
click at [991, 53] on div "Opportunity TOP 20 Opportunities (within 120 Day Process) Pin My Favorites My F…" at bounding box center [652, 53] width 726 height 24
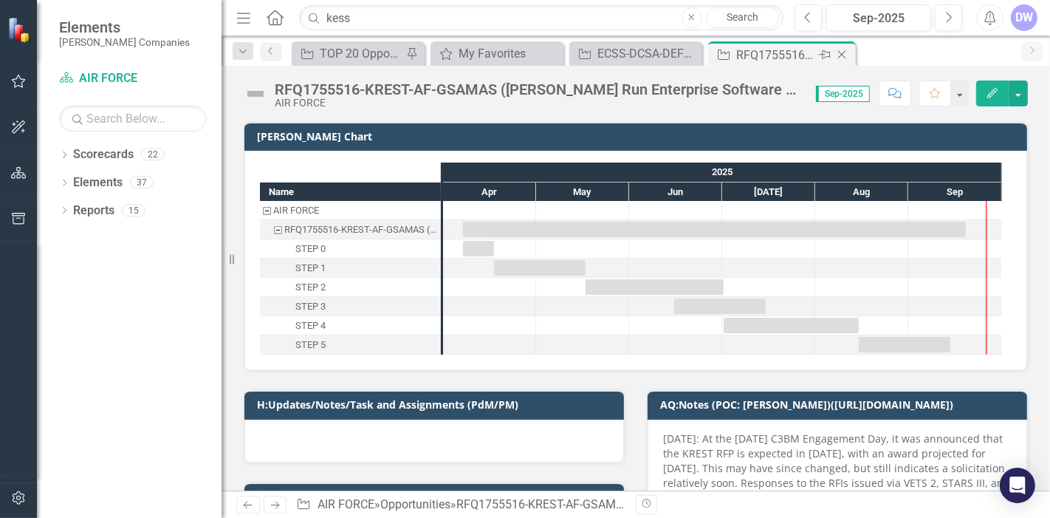
click at [843, 52] on icon at bounding box center [842, 55] width 8 height 8
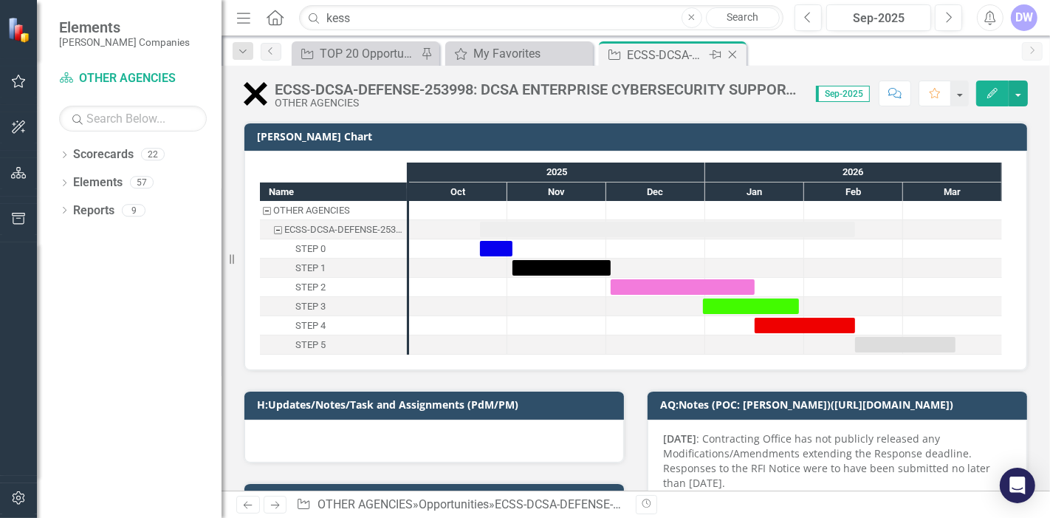
click at [736, 49] on icon "Close" at bounding box center [732, 55] width 15 height 12
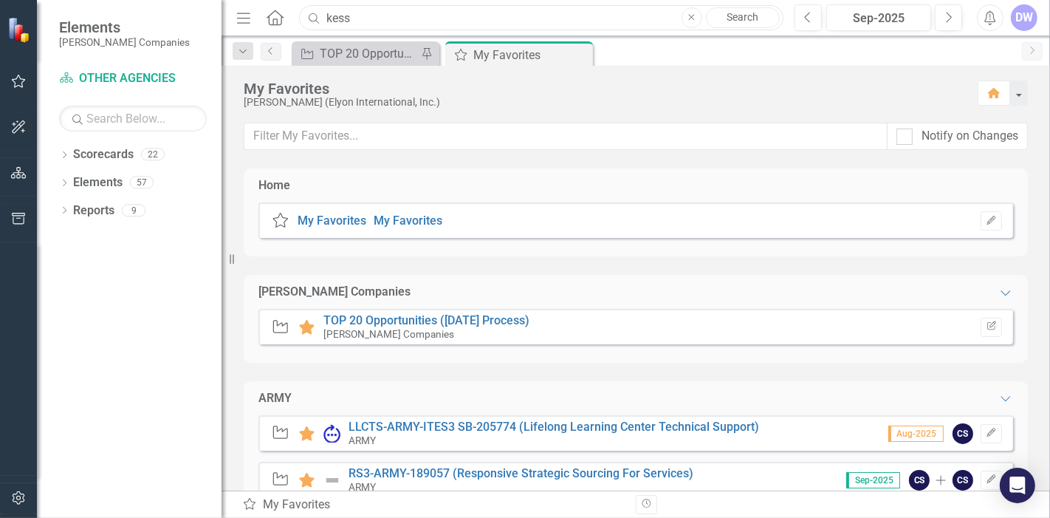
click at [560, 20] on input "kess" at bounding box center [541, 18] width 484 height 26
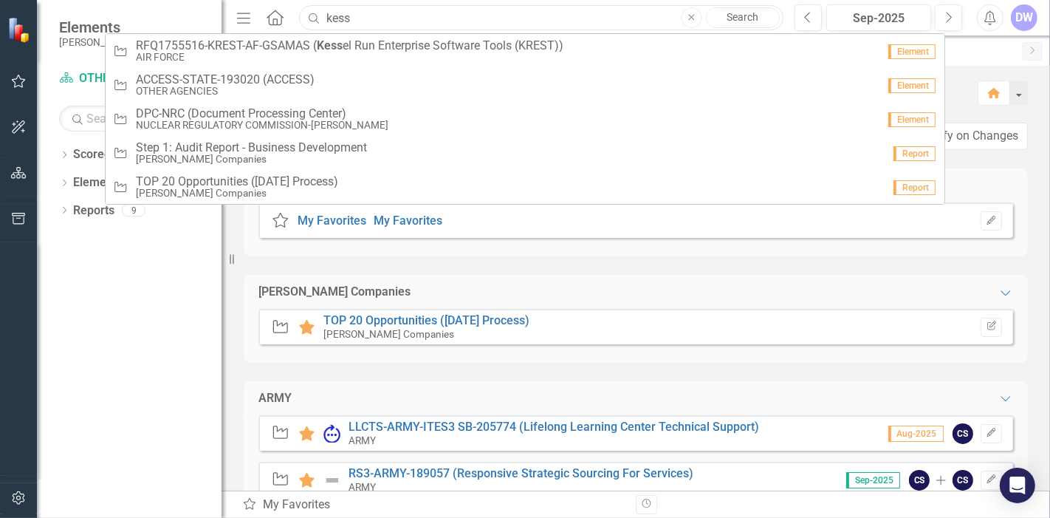
paste input "RFQ1753190"
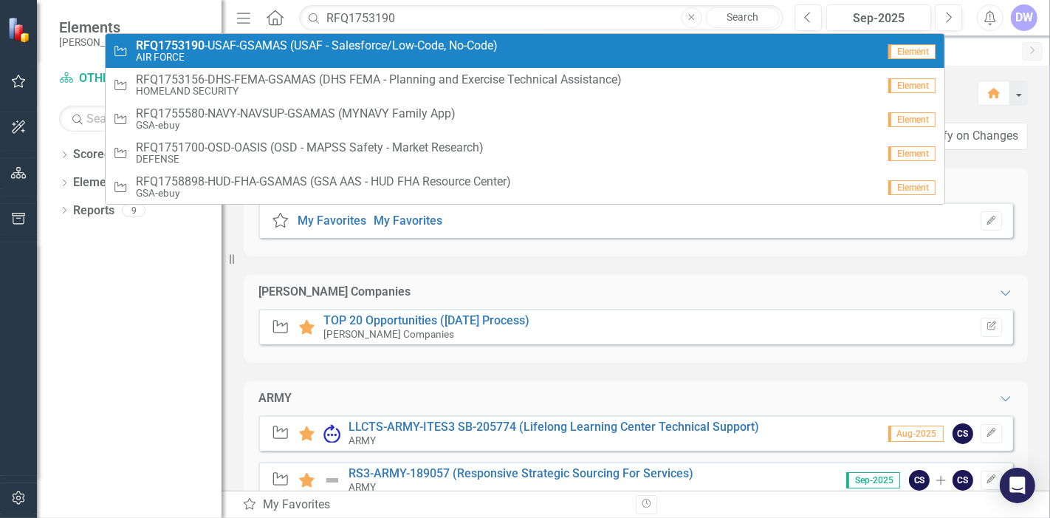
click at [286, 51] on span "RFQ1753190 -USAF-GSAMAS (USAF - Salesforce/Low-Code, No-Code)" at bounding box center [317, 45] width 362 height 13
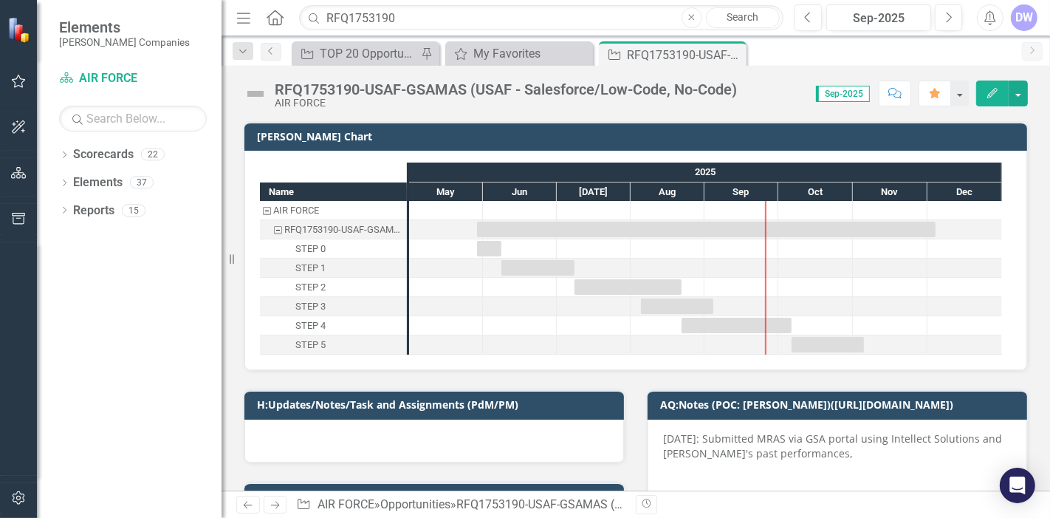
drag, startPoint x: 734, startPoint y: 57, endPoint x: 678, endPoint y: 55, distance: 55.4
click at [0, 0] on icon "Close" at bounding box center [0, 0] width 0 height 0
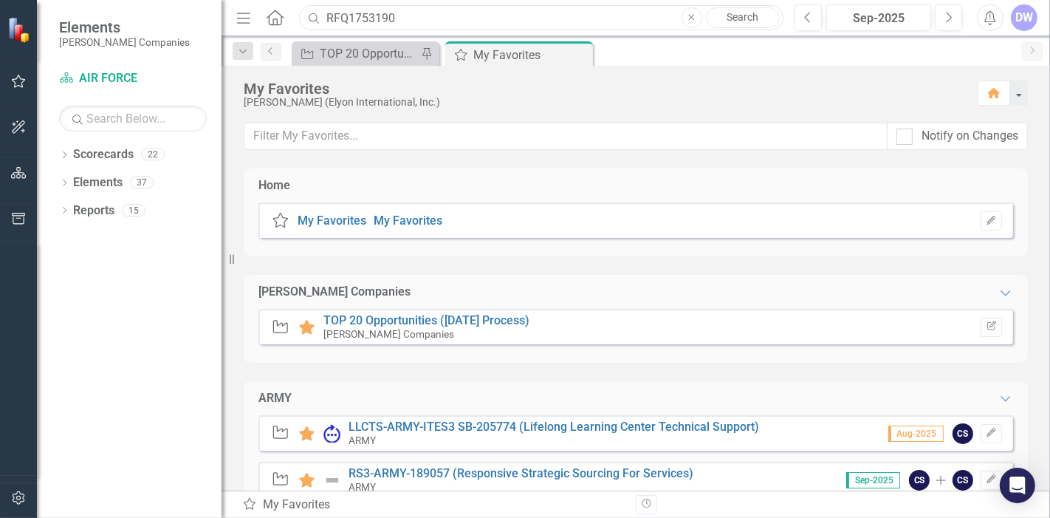
click at [576, 23] on input "RFQ1753190" at bounding box center [541, 18] width 484 height 26
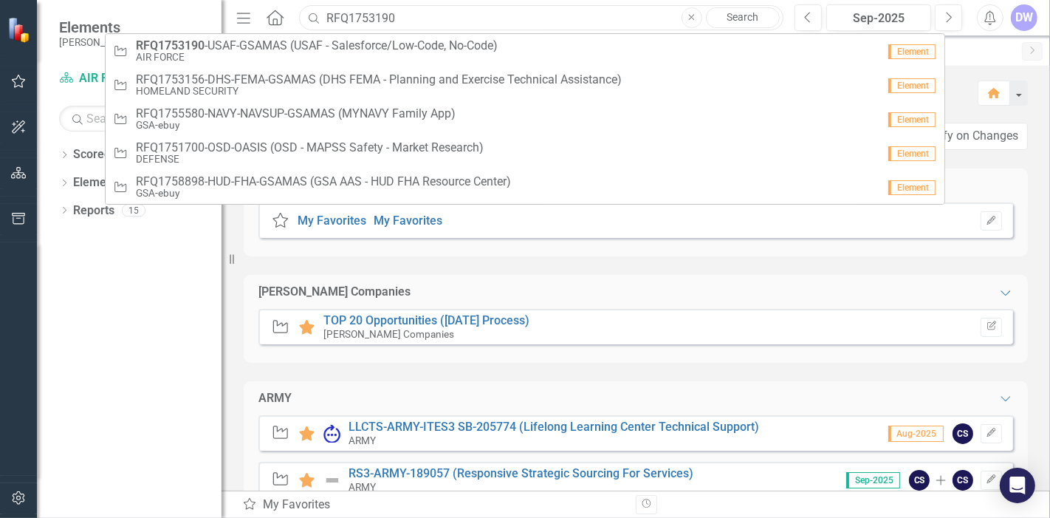
paste input "229624"
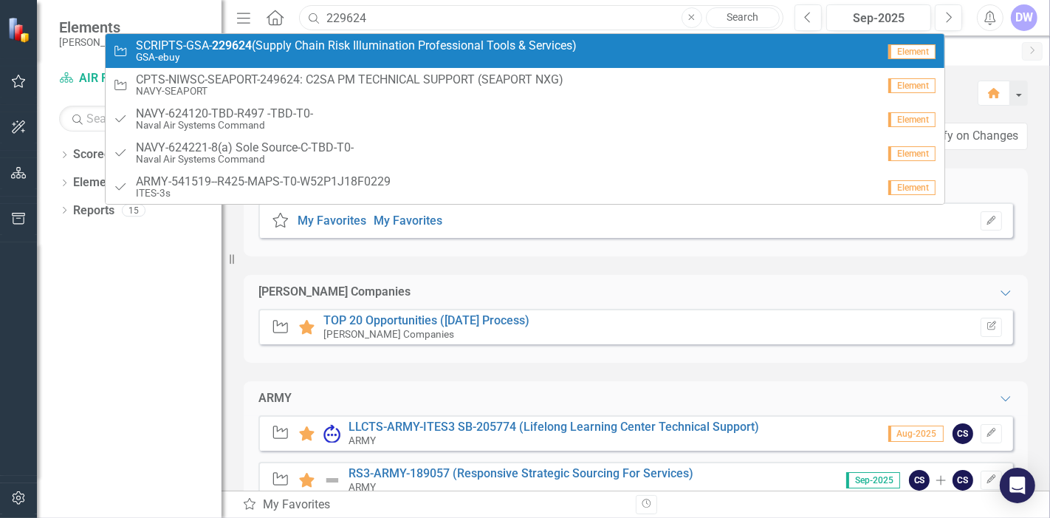
type input "229624"
click at [527, 50] on span "SCRIPTS-GSA- 229624 (Supply Chain Risk Illumination Professional Tools & Servic…" at bounding box center [356, 45] width 441 height 13
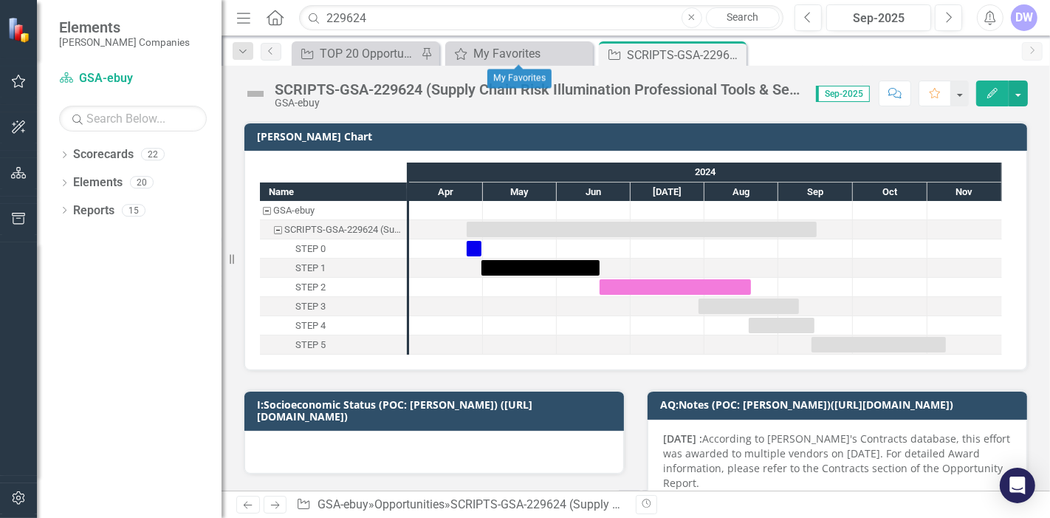
checkbox input "true"
click at [432, 18] on input "229624" at bounding box center [541, 18] width 484 height 26
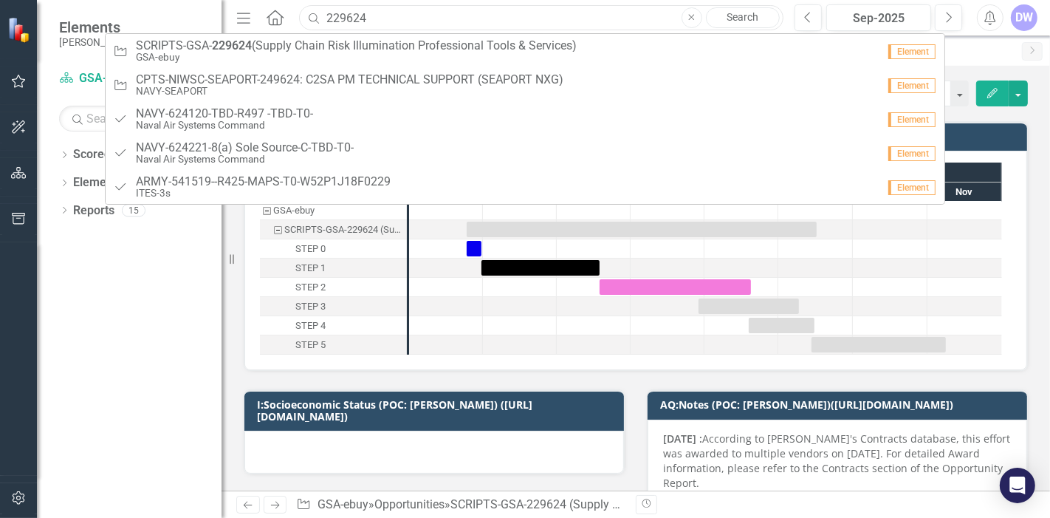
paste input "04197"
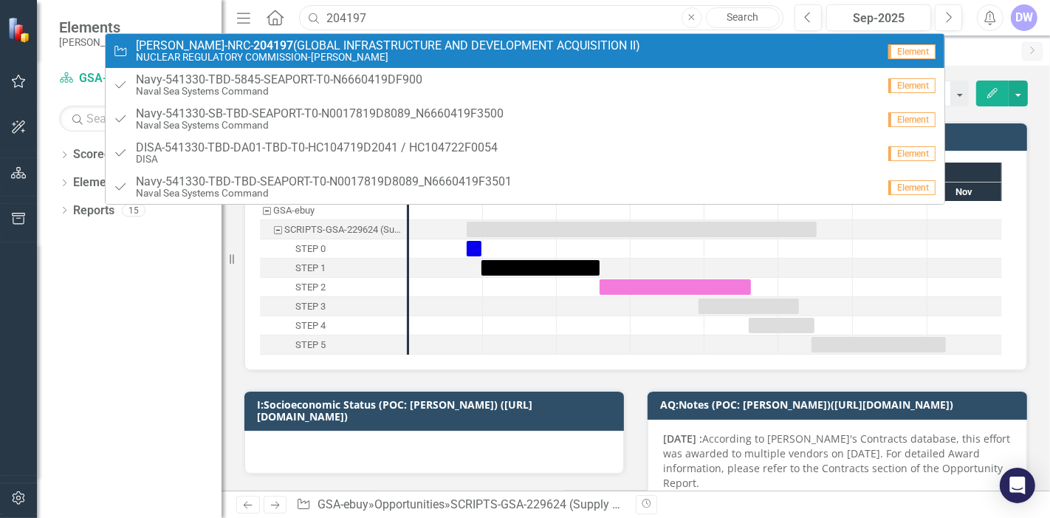
type input "204197"
click at [360, 47] on span "GLINDA-NRC- 204197 (GLOBAL INFRASTRUCTURE AND DEVELOPMENT ACQUISITION II)" at bounding box center [388, 45] width 504 height 13
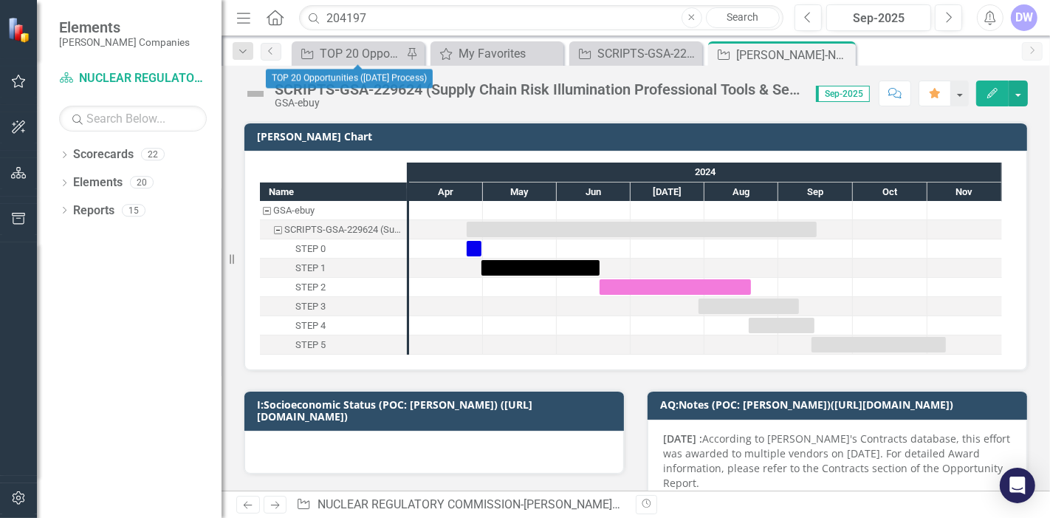
checkbox input "false"
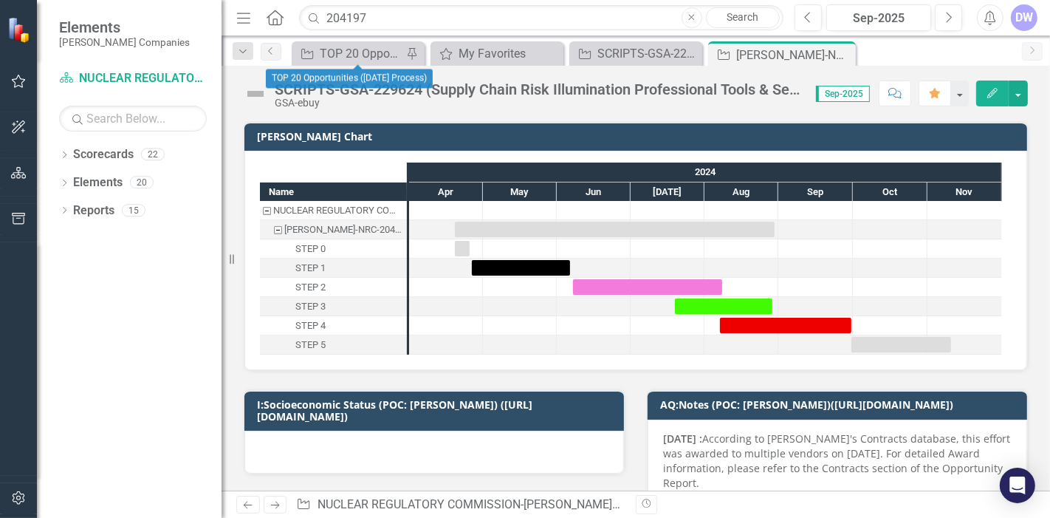
checkbox input "true"
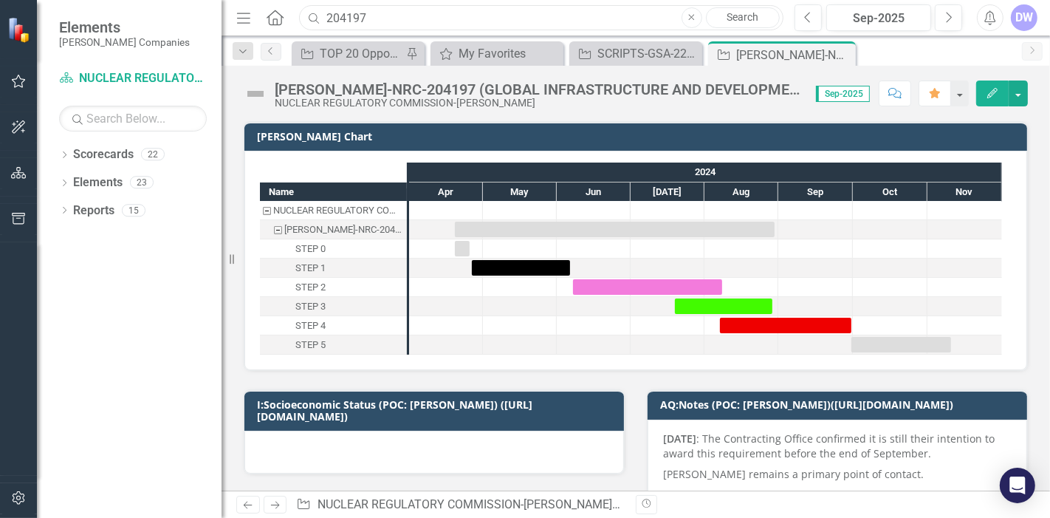
click at [375, 19] on input "204197" at bounding box center [541, 18] width 484 height 26
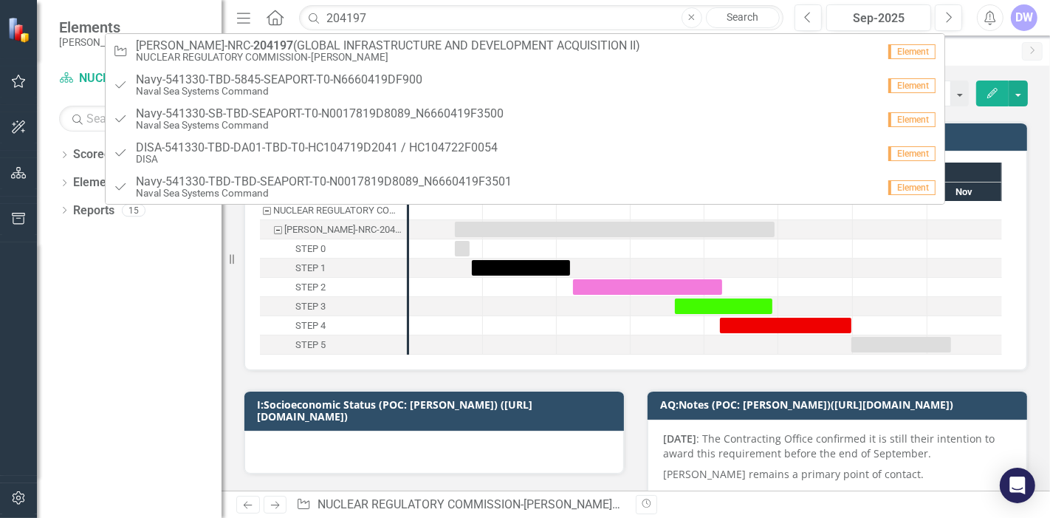
click at [720, 461] on p "[DATE] : The Contracting Office confirmed it is still their intention to award …" at bounding box center [837, 447] width 348 height 32
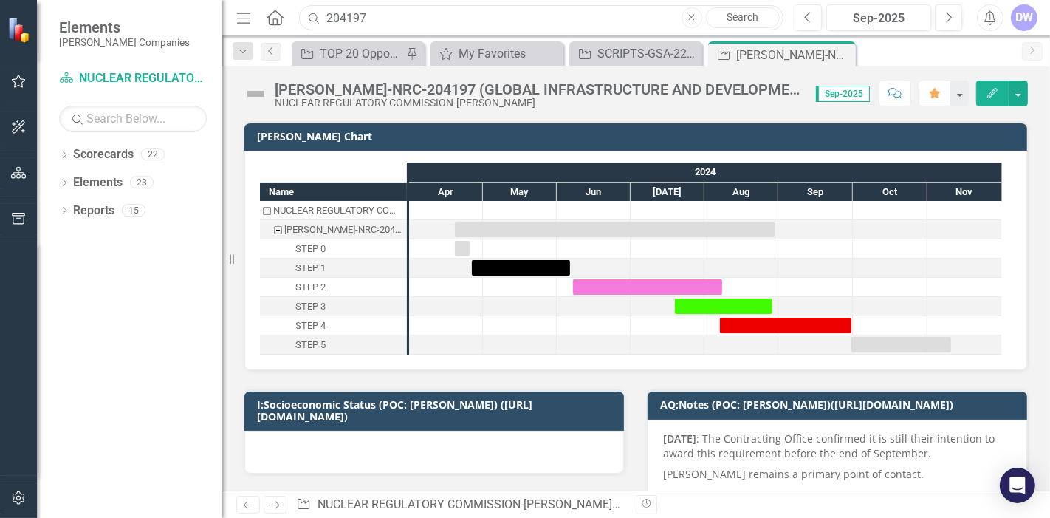
click at [392, 16] on input "204197" at bounding box center [541, 18] width 484 height 26
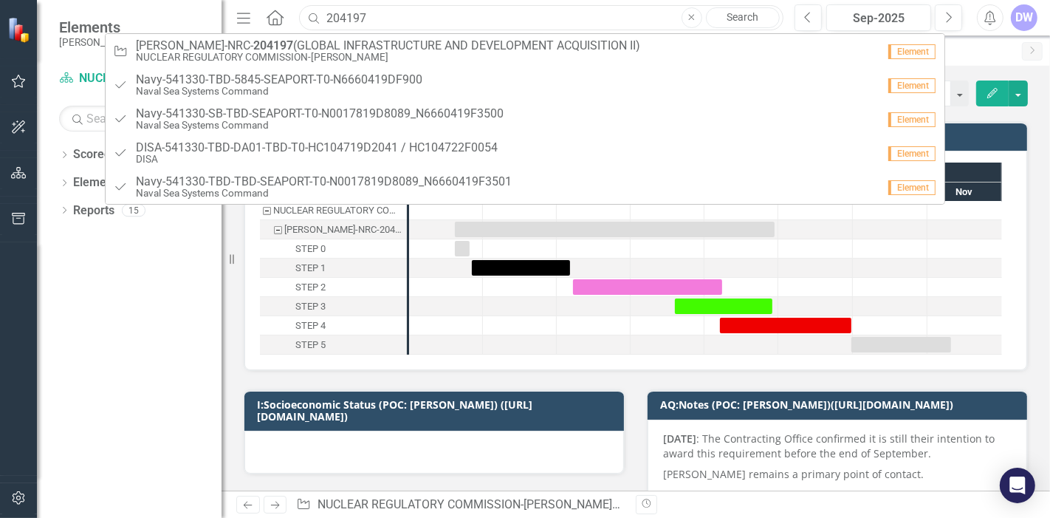
paste input "17824"
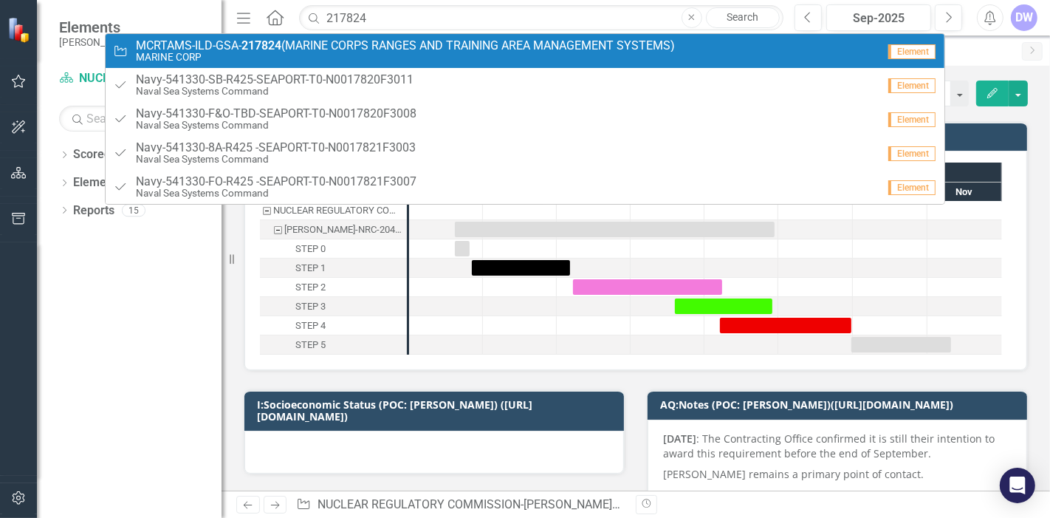
click at [340, 43] on span "MCRTAMS-ILD-GSA- 217824 (MARINE CORPS RANGES AND TRAINING AREA MANAGEMENT SYSTE…" at bounding box center [405, 45] width 539 height 13
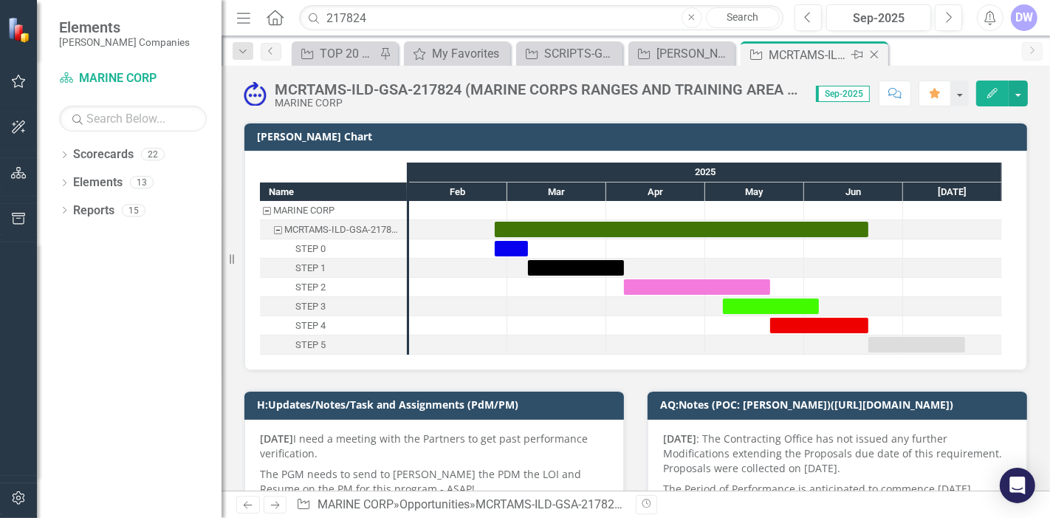
click at [875, 55] on icon at bounding box center [874, 55] width 8 height 8
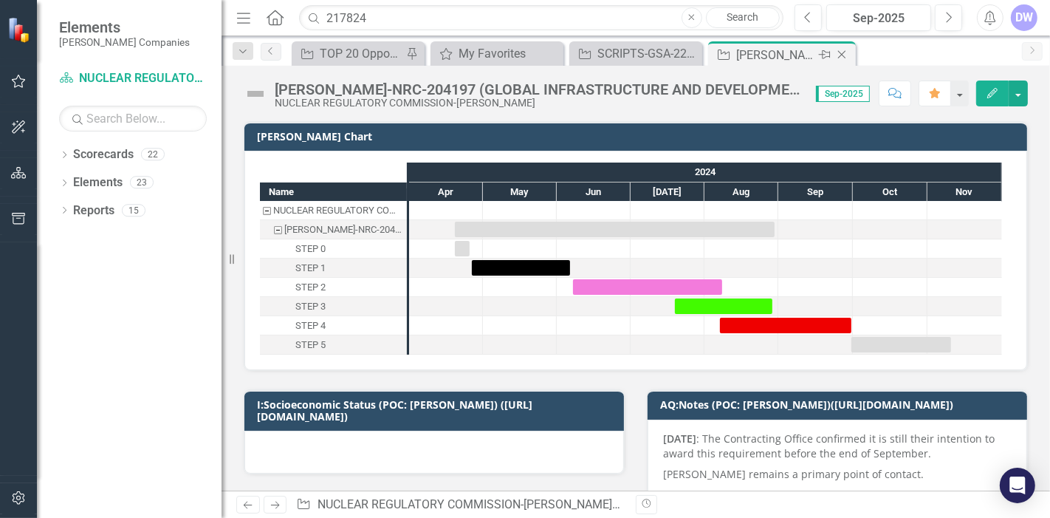
click at [842, 55] on icon at bounding box center [842, 55] width 8 height 8
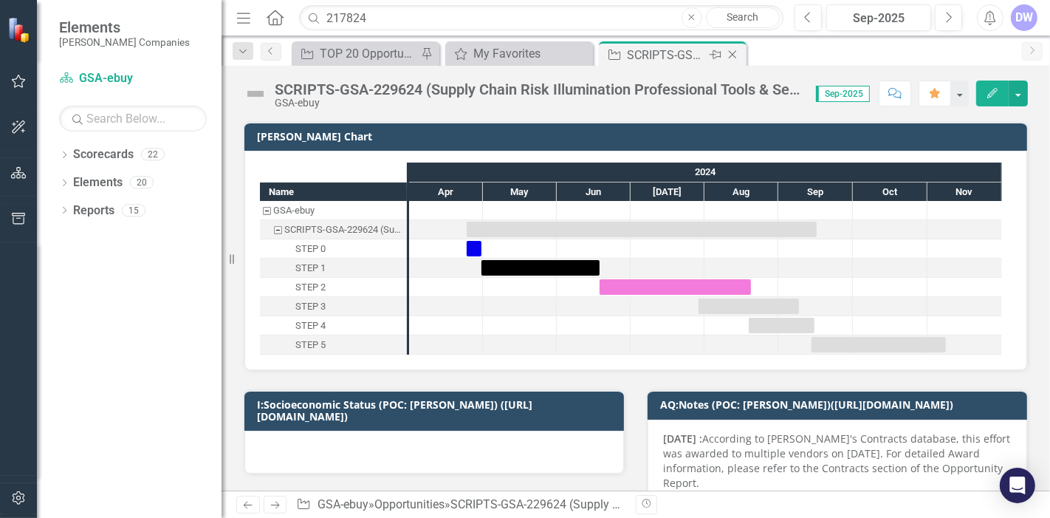
click at [732, 55] on icon "Close" at bounding box center [732, 55] width 15 height 12
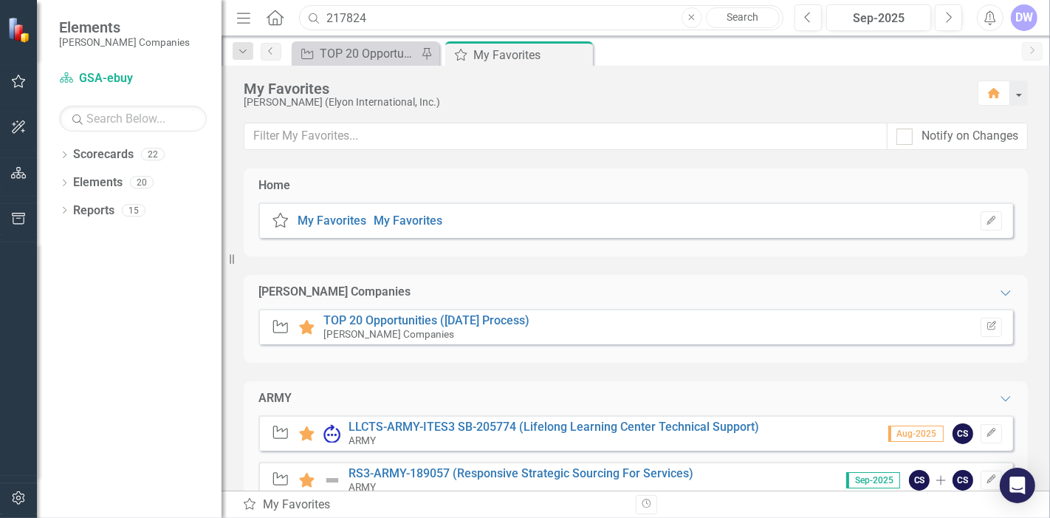
click at [506, 13] on input "217824" at bounding box center [541, 18] width 484 height 26
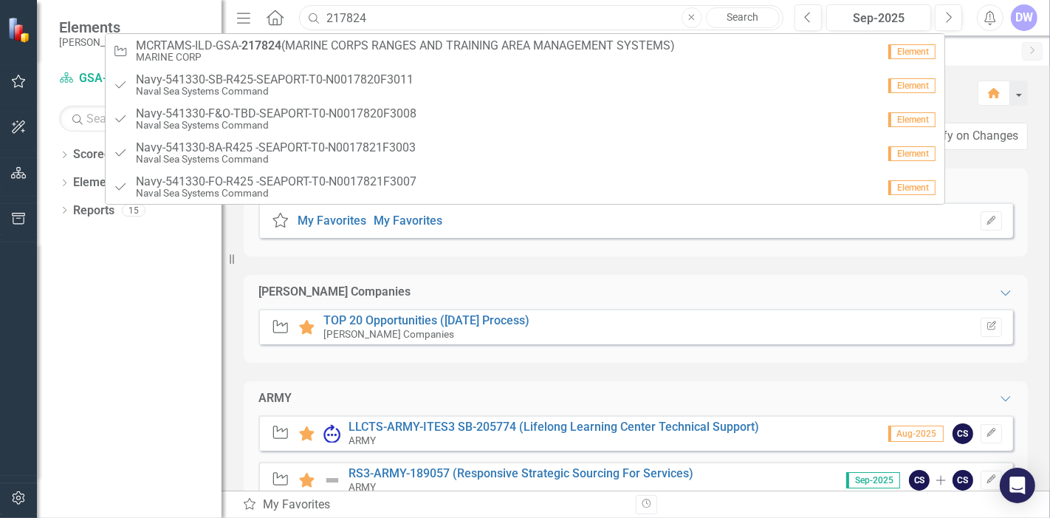
paste input "53279"
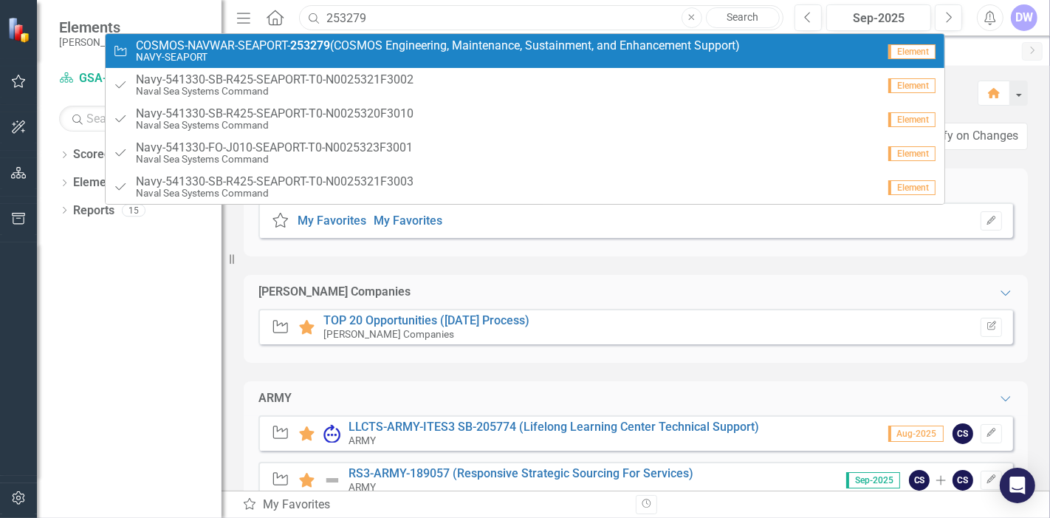
type input "253279"
click at [478, 45] on span "COSMOS-NAVWAR-SEAPORT- 253279 (COSMOS Engineering, Maintenance, Sustainment, an…" at bounding box center [438, 45] width 604 height 13
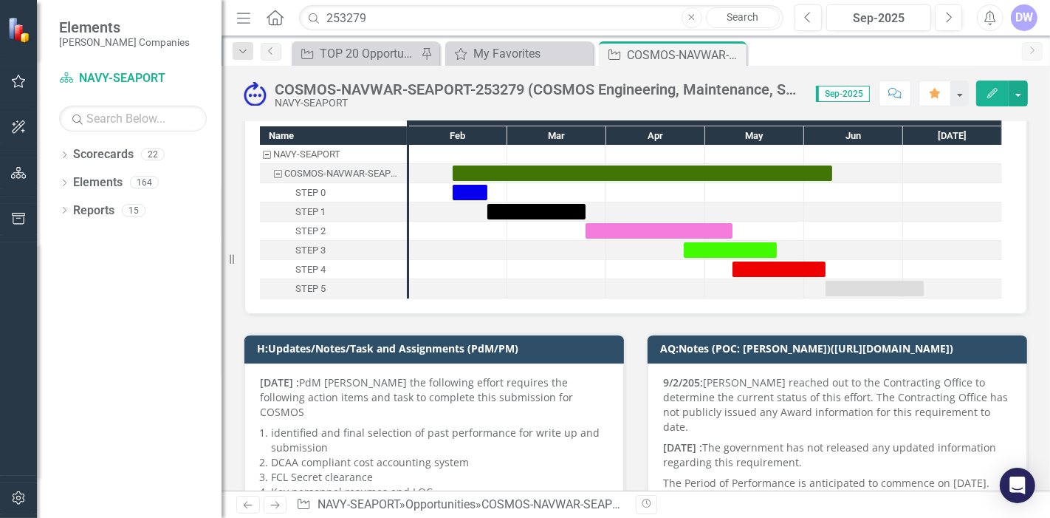
scroll to position [82, 0]
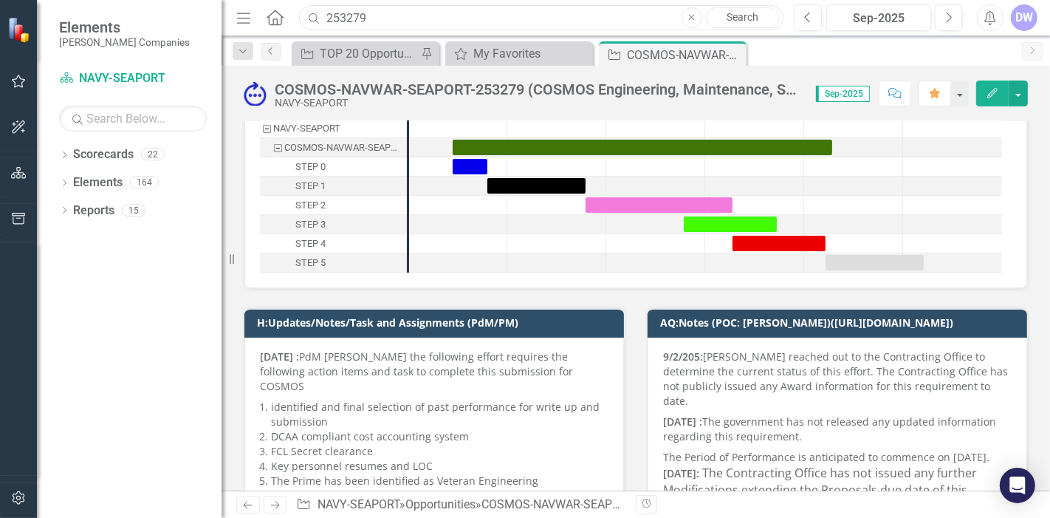
click at [447, 19] on input "253279" at bounding box center [541, 18] width 484 height 26
